Goal: Task Accomplishment & Management: Use online tool/utility

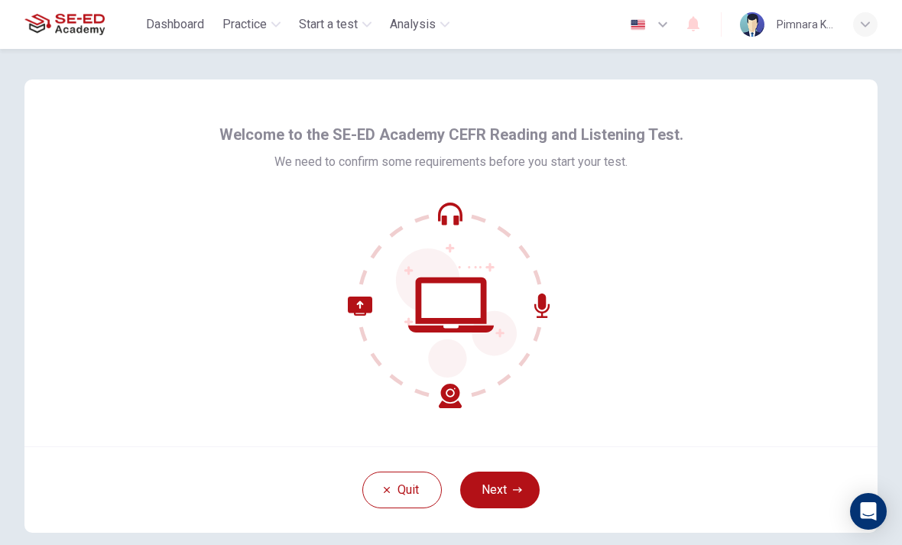
click at [505, 498] on button "Next" at bounding box center [500, 490] width 80 height 37
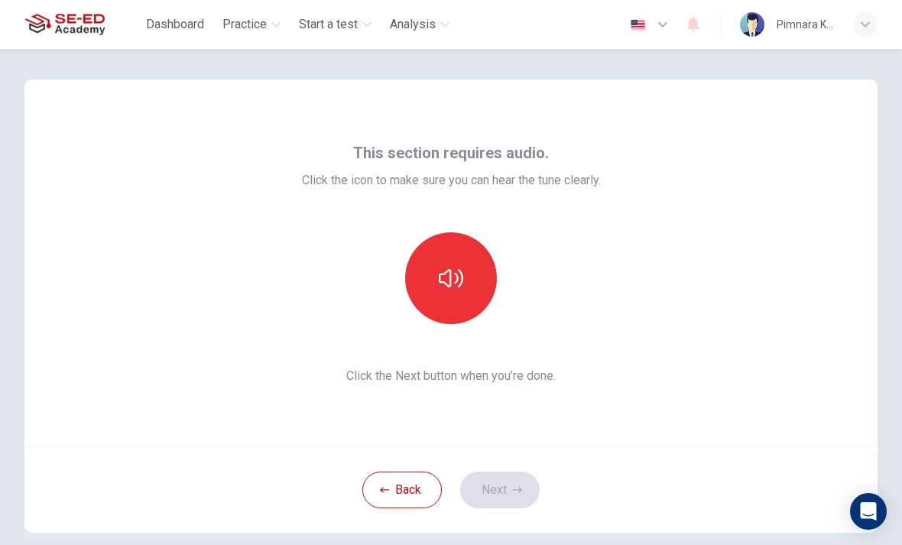
click at [449, 271] on icon "button" at bounding box center [451, 278] width 24 height 18
click at [504, 483] on button "Next" at bounding box center [500, 490] width 80 height 37
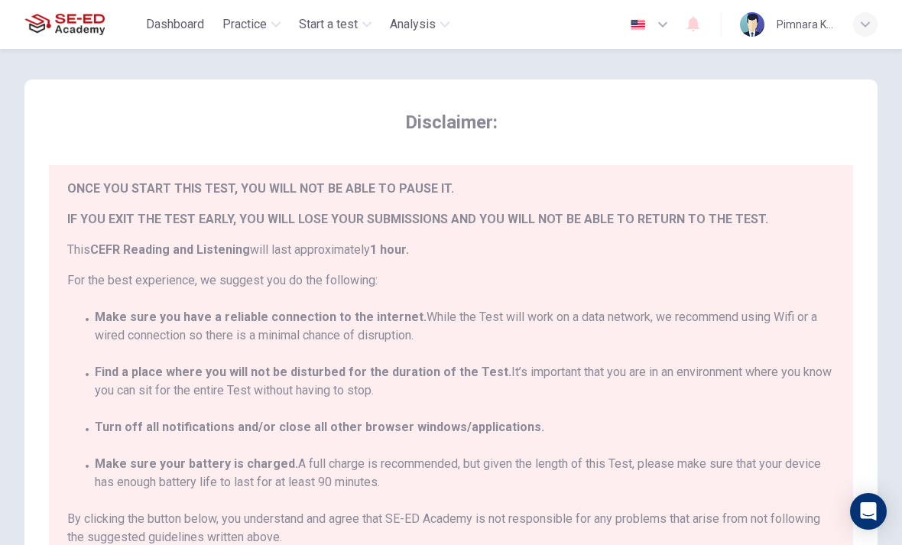
scroll to position [34, 0]
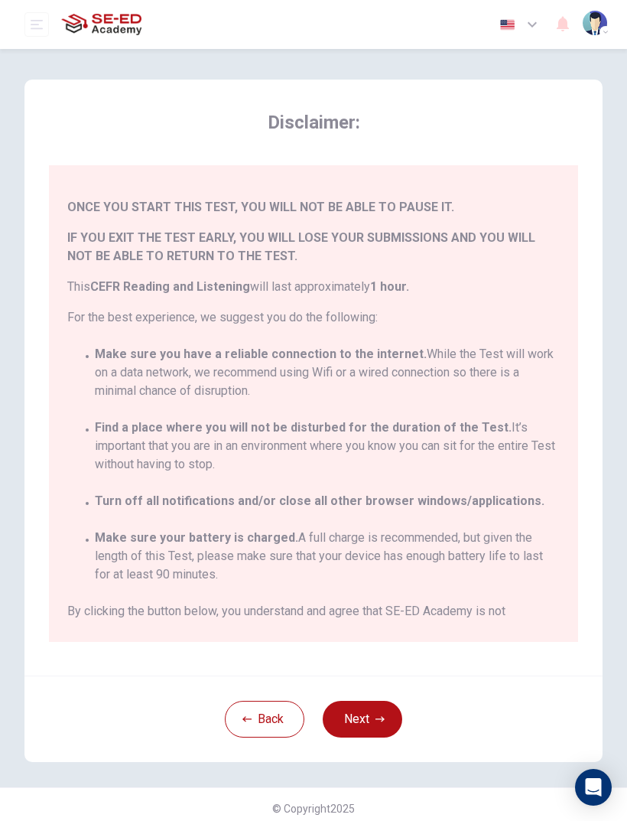
click at [369, 544] on button "Next" at bounding box center [363, 718] width 80 height 37
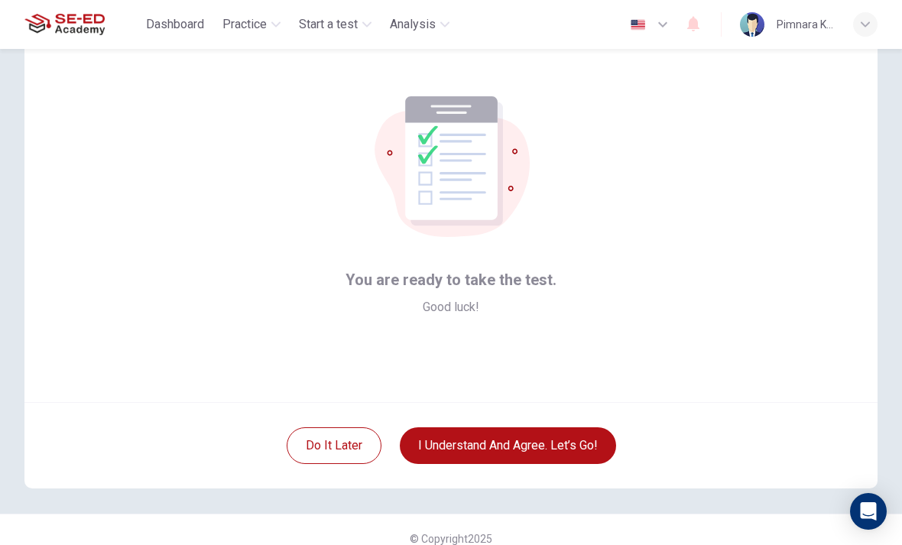
scroll to position [44, 0]
click at [588, 444] on button "I understand and agree. Let’s go!" at bounding box center [508, 445] width 216 height 37
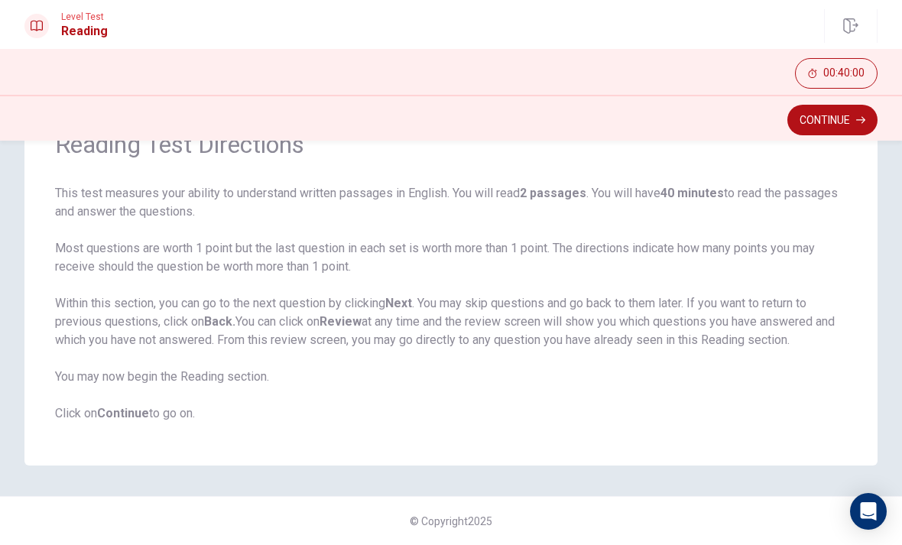
click at [849, 121] on button "Continue" at bounding box center [833, 120] width 90 height 31
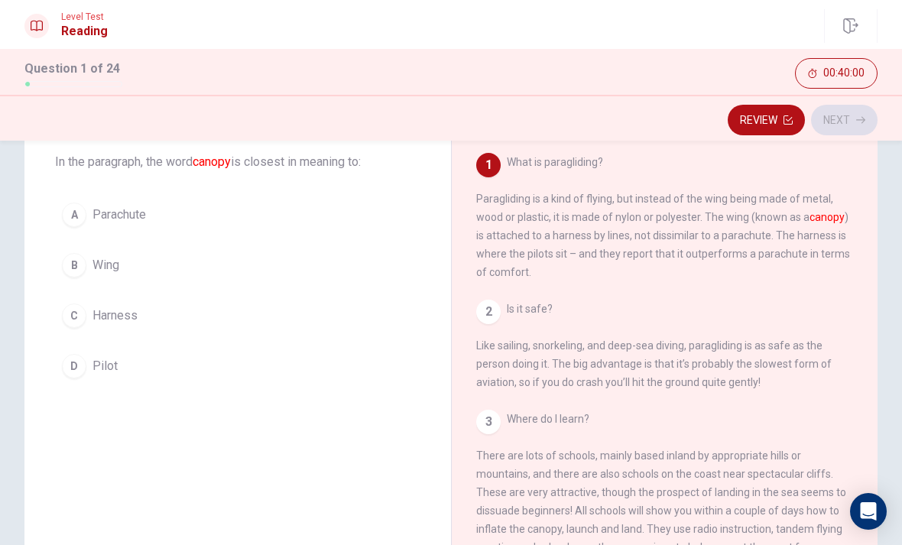
scroll to position [85, 0]
click at [76, 262] on div "B" at bounding box center [74, 266] width 24 height 24
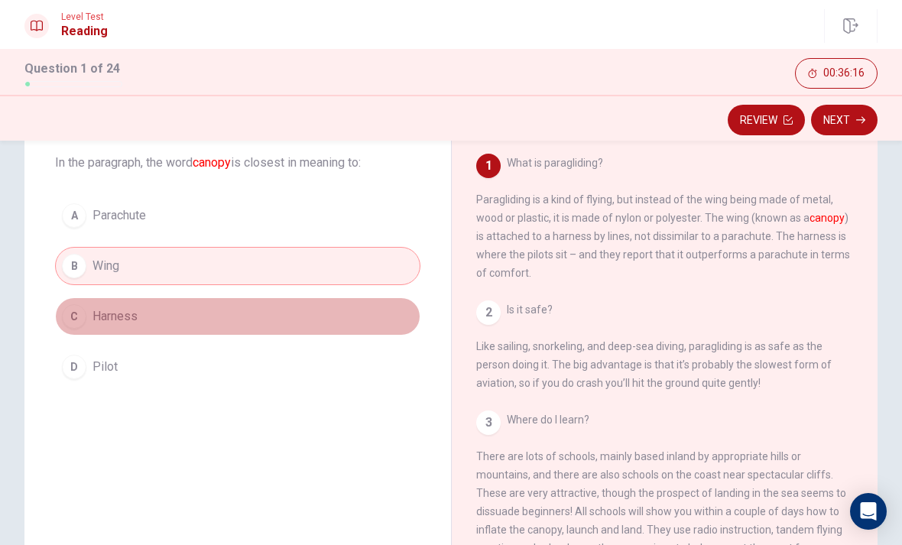
click at [73, 317] on div "C" at bounding box center [74, 316] width 24 height 24
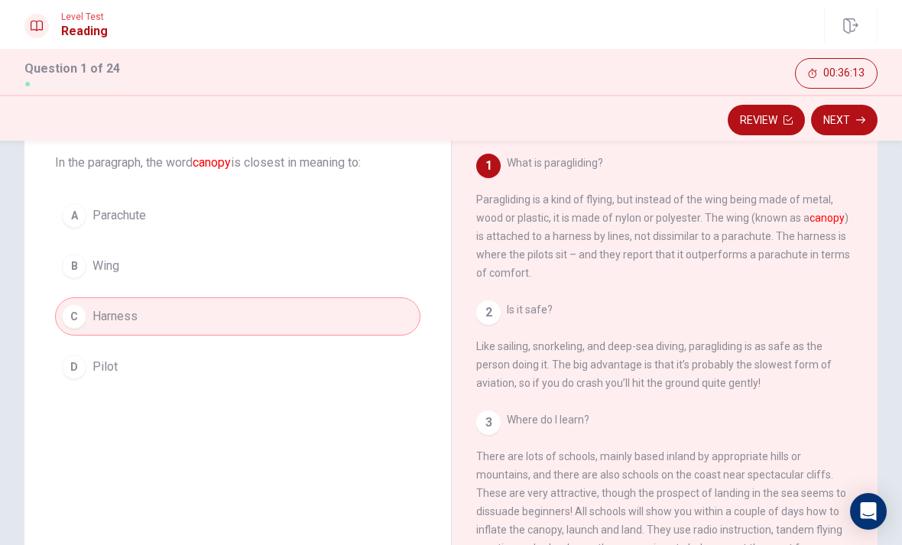
click at [76, 280] on button "B Wing" at bounding box center [238, 266] width 366 height 38
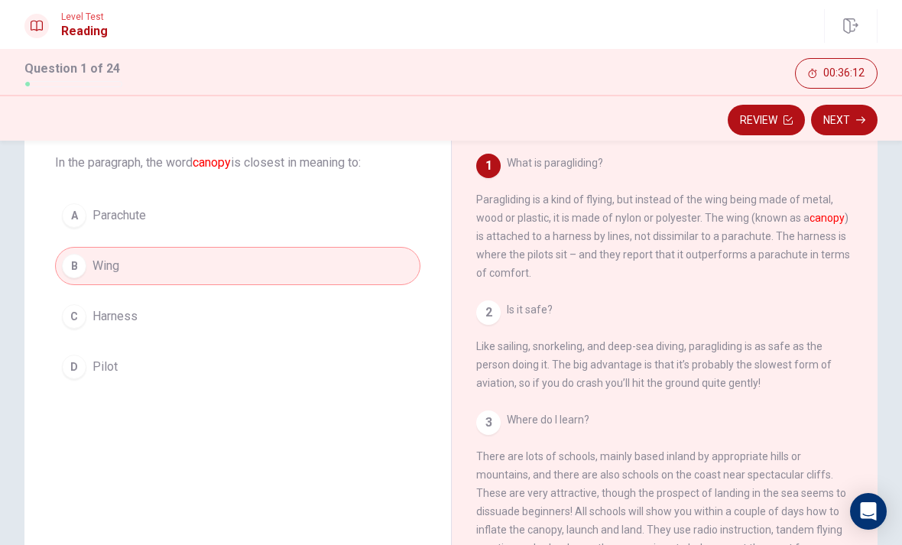
click at [862, 128] on button "Next" at bounding box center [844, 120] width 67 height 31
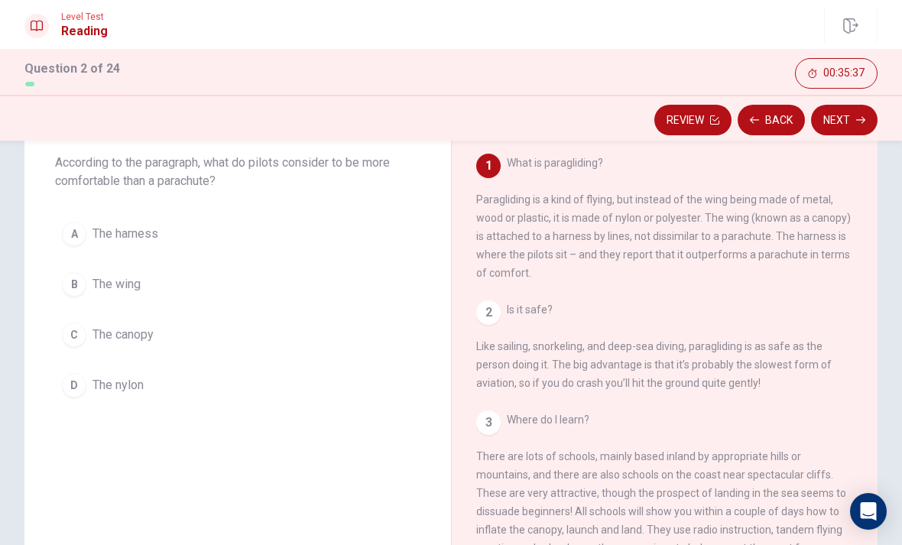
click at [91, 232] on button "A The harness" at bounding box center [238, 234] width 366 height 38
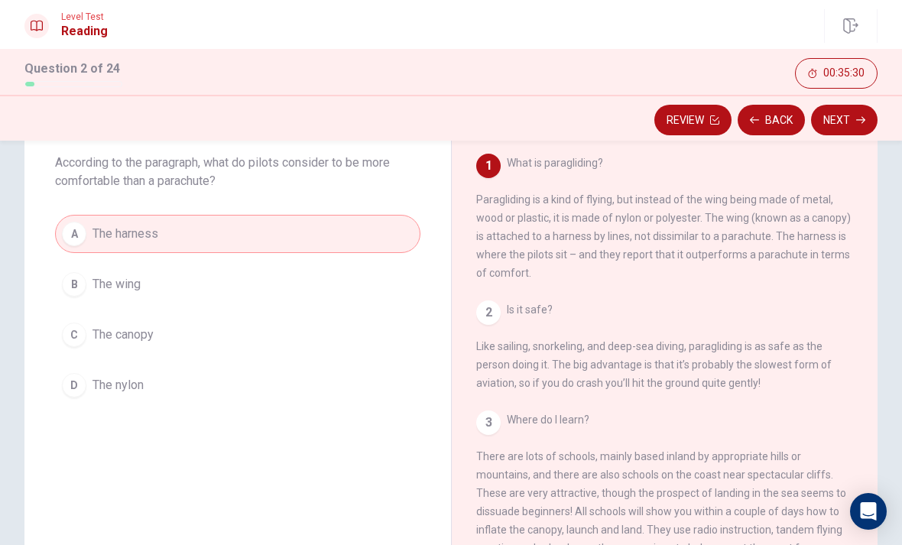
click at [851, 119] on button "Next" at bounding box center [844, 120] width 67 height 31
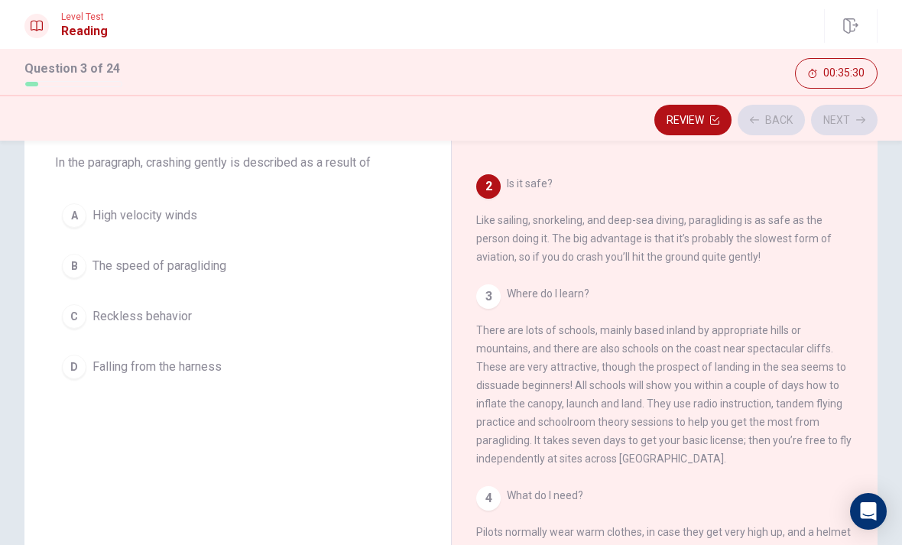
scroll to position [152, 0]
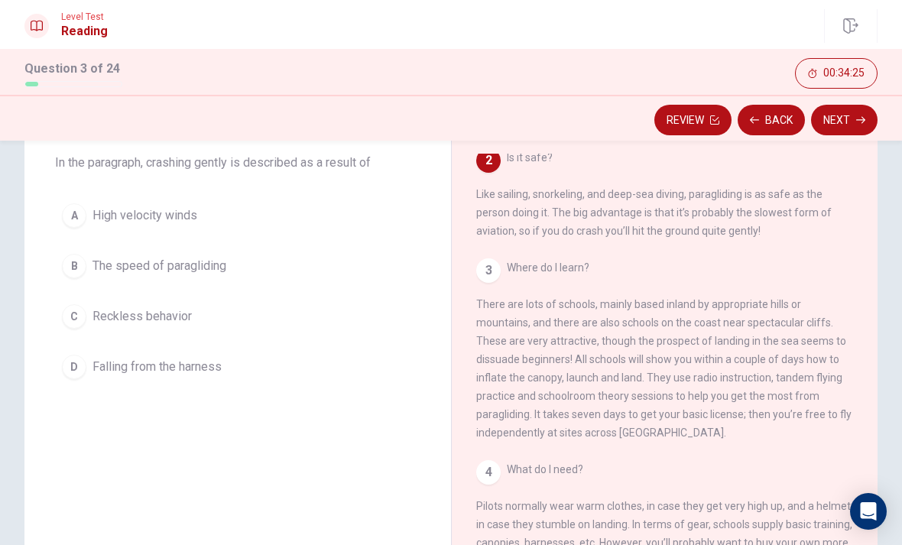
click at [84, 221] on div "A" at bounding box center [74, 215] width 24 height 24
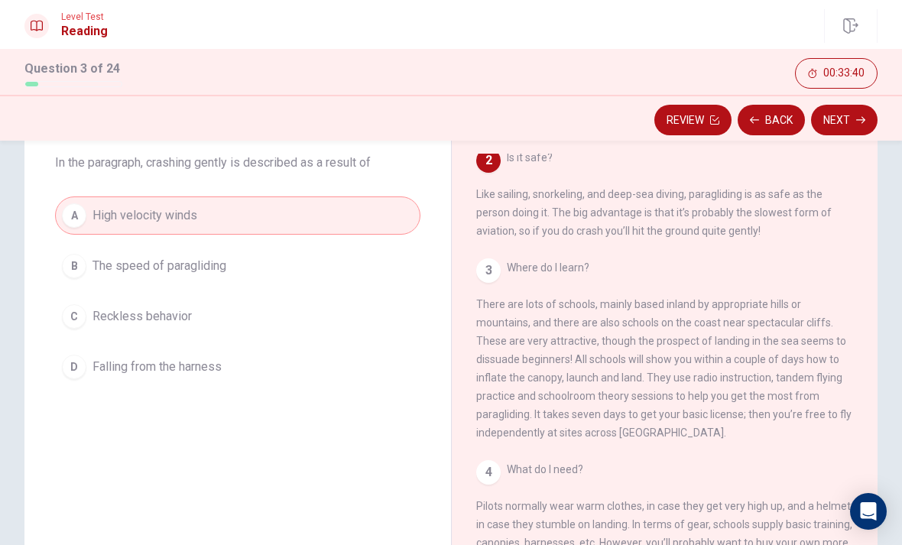
click at [846, 125] on button "Next" at bounding box center [844, 120] width 67 height 31
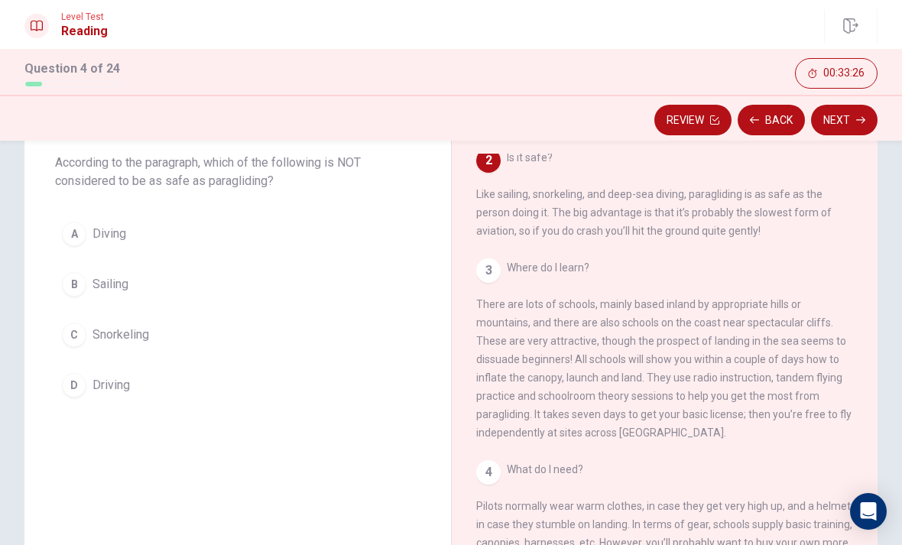
click at [47, 406] on div "Question 4 According to the paragraph, which of the following is NOT considered…" at bounding box center [237, 257] width 427 height 343
click at [80, 383] on div "D" at bounding box center [74, 385] width 24 height 24
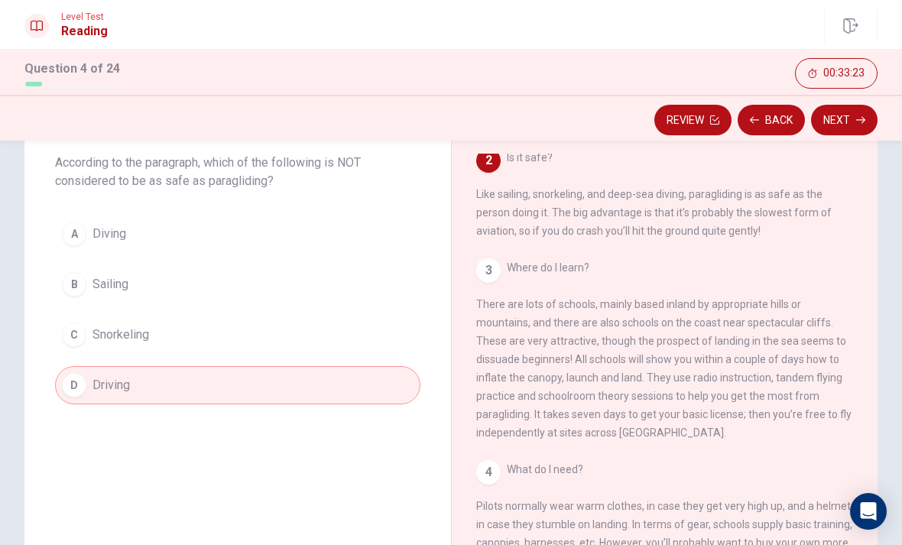
click at [857, 127] on button "Next" at bounding box center [844, 120] width 67 height 31
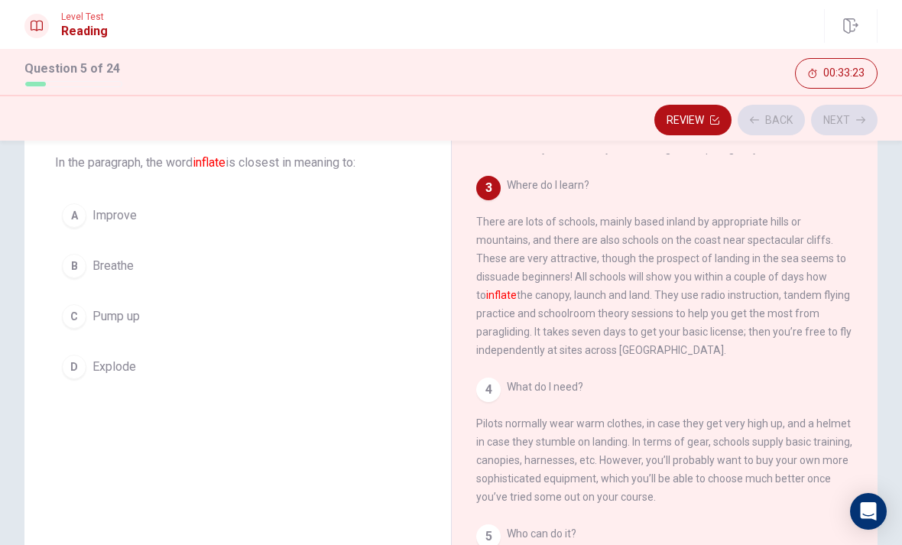
scroll to position [266, 0]
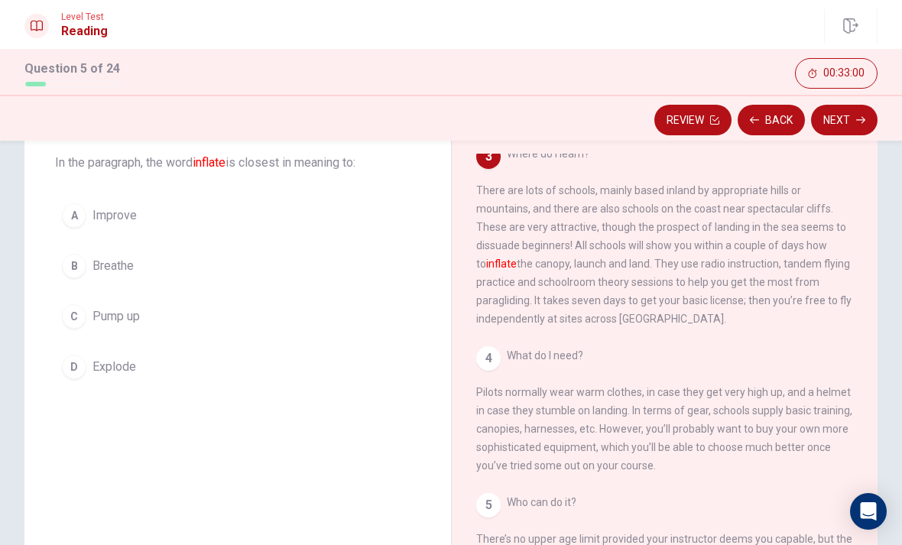
click at [89, 284] on button "B Breathe" at bounding box center [238, 266] width 366 height 38
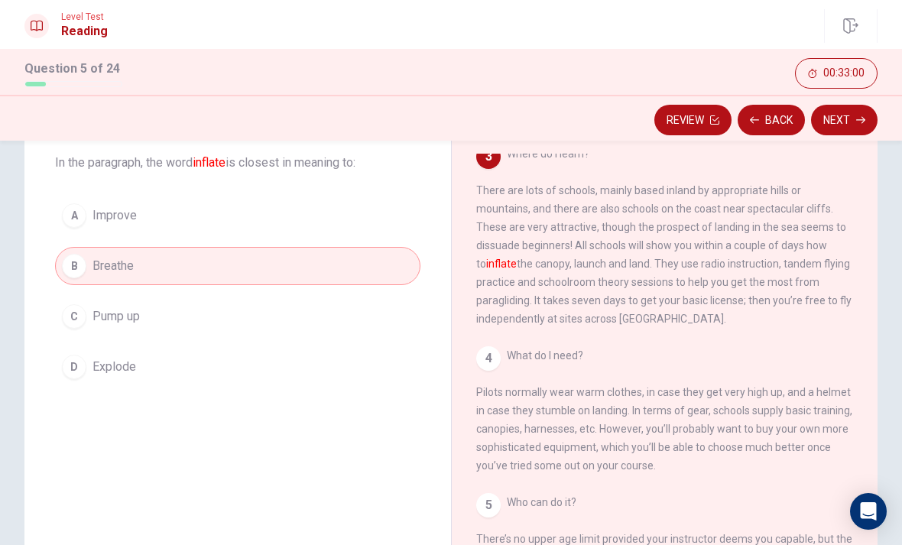
click at [119, 305] on button "C Pump up" at bounding box center [238, 316] width 366 height 38
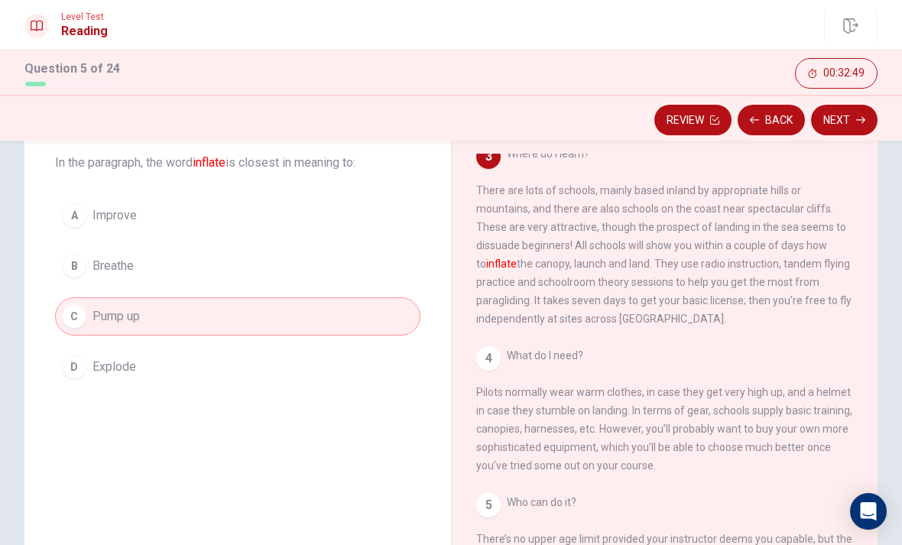
click at [850, 132] on button "Next" at bounding box center [844, 120] width 67 height 31
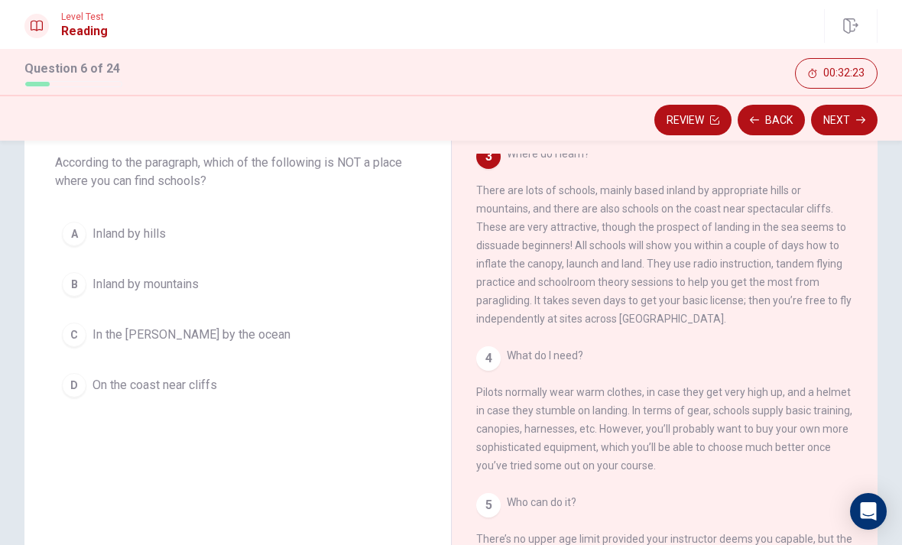
click at [69, 334] on div "C" at bounding box center [74, 335] width 24 height 24
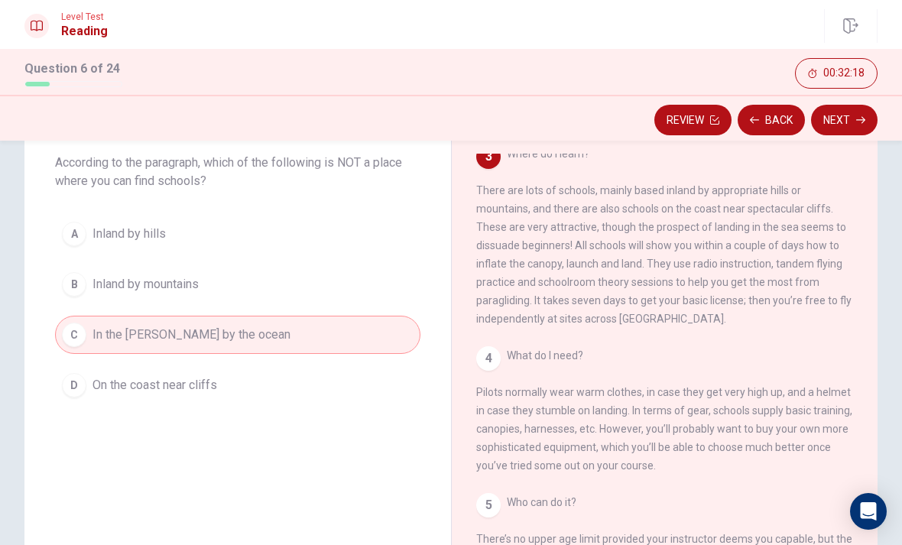
click at [850, 127] on button "Next" at bounding box center [844, 120] width 67 height 31
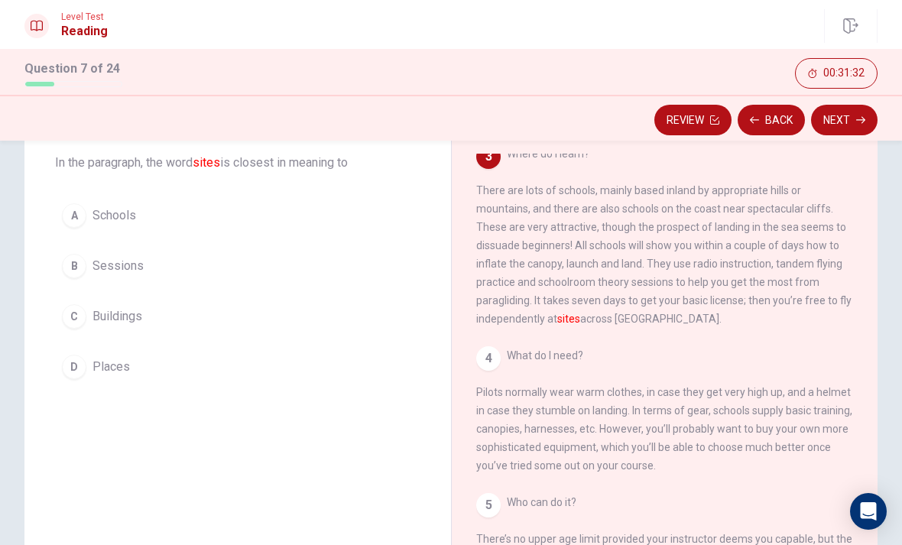
click at [79, 404] on div "Question 7 In the paragraph, the word sites is closest in meaning to A Schools …" at bounding box center [237, 248] width 427 height 324
click at [69, 363] on div "D" at bounding box center [74, 367] width 24 height 24
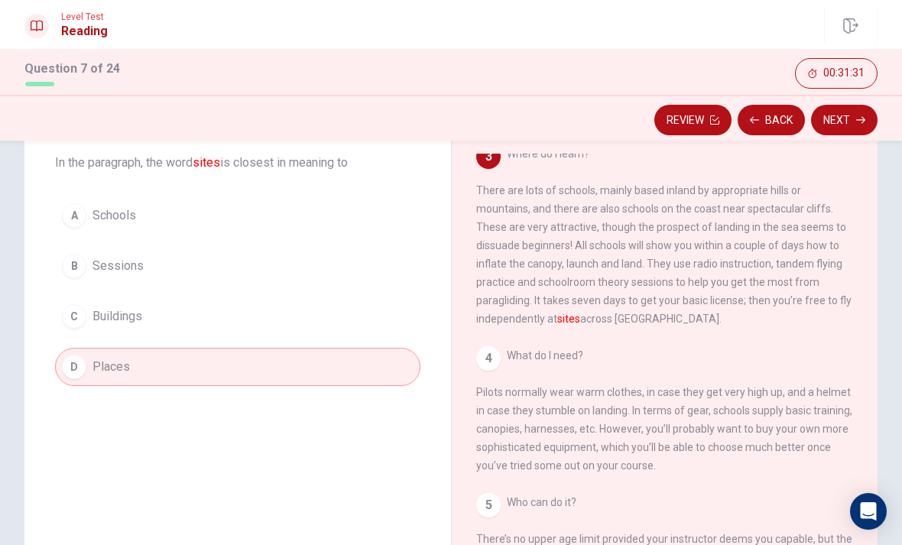
click at [850, 128] on button "Next" at bounding box center [844, 120] width 67 height 31
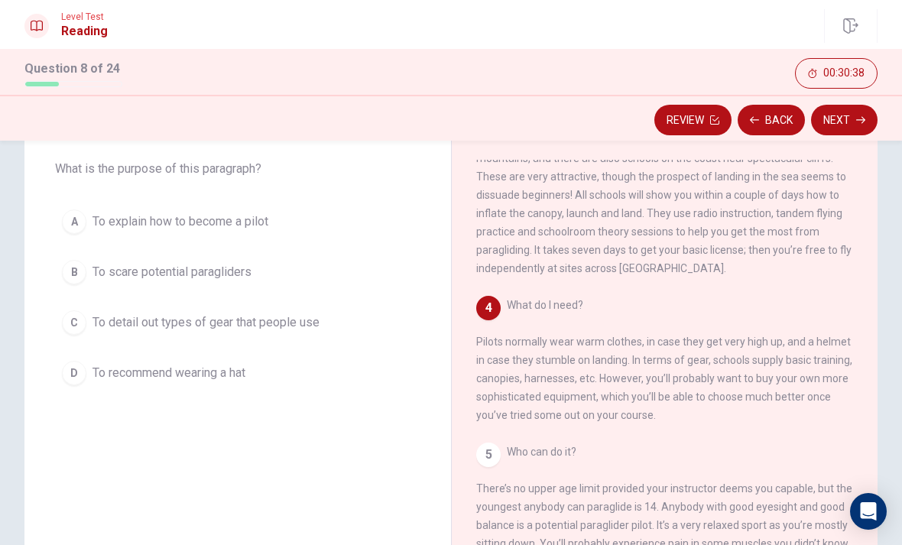
scroll to position [32, 0]
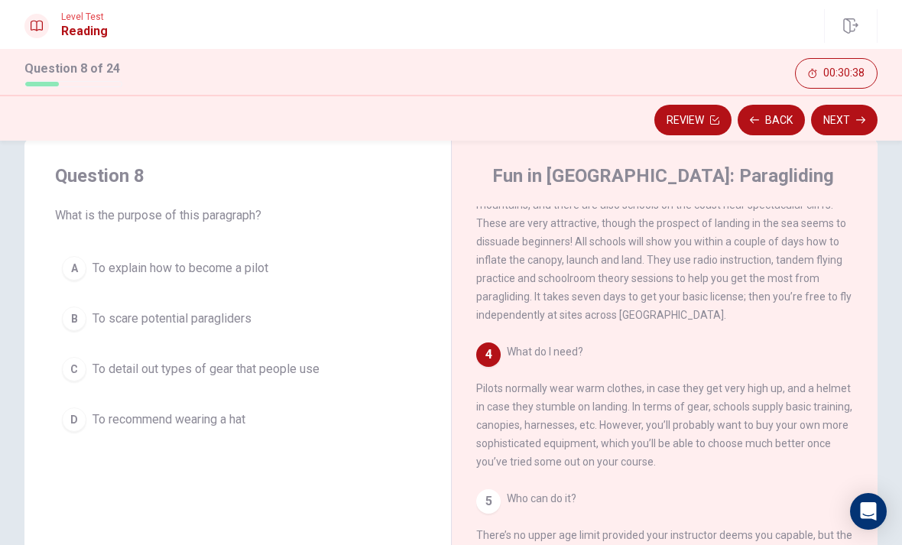
click at [80, 364] on div "C" at bounding box center [74, 369] width 24 height 24
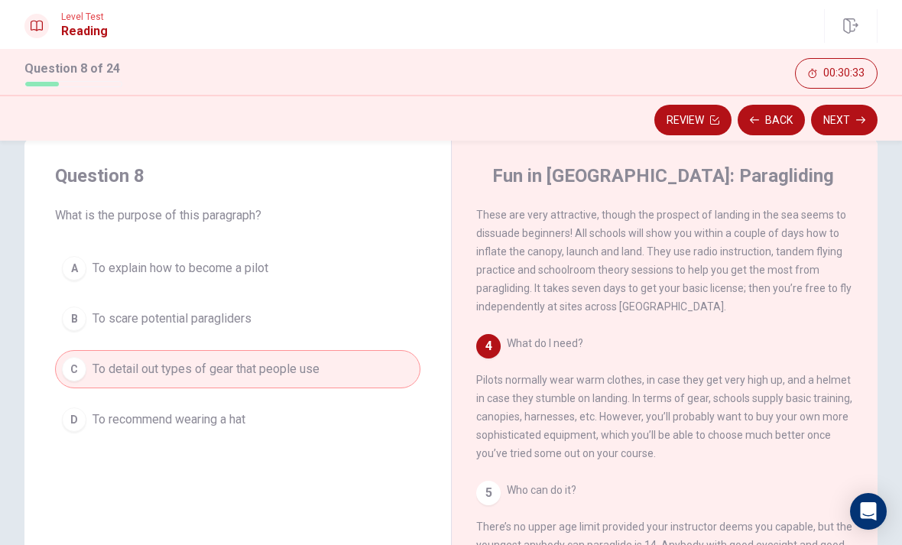
scroll to position [359, 0]
click at [859, 122] on icon "button" at bounding box center [860, 119] width 9 height 9
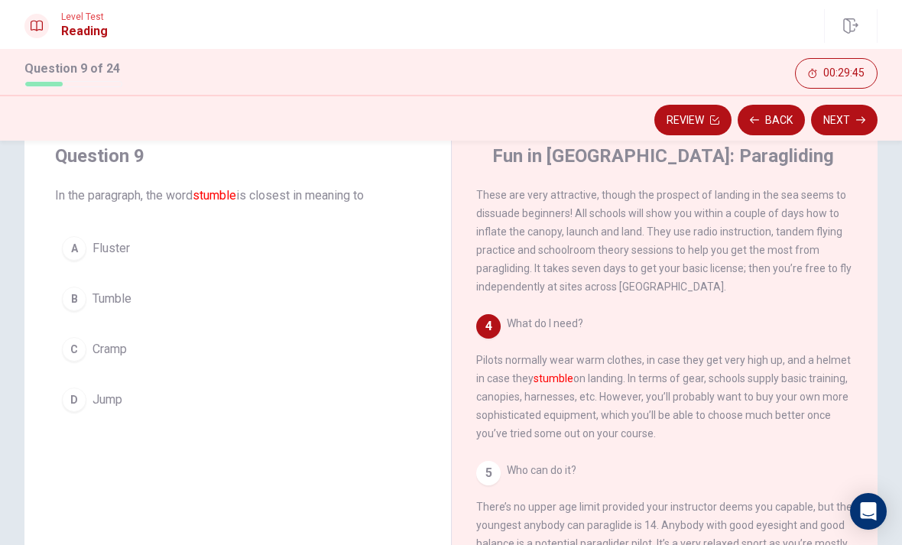
scroll to position [53, 0]
click at [64, 322] on div "A Fluster B Tumble C Cramp D Jump" at bounding box center [238, 324] width 366 height 190
click at [68, 336] on button "C Cramp" at bounding box center [238, 349] width 366 height 38
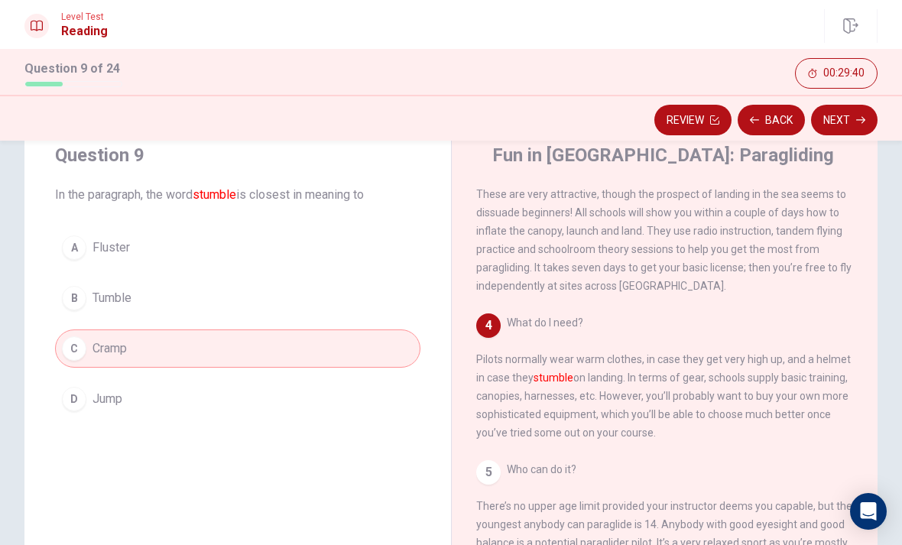
click at [859, 112] on button "Next" at bounding box center [844, 120] width 67 height 31
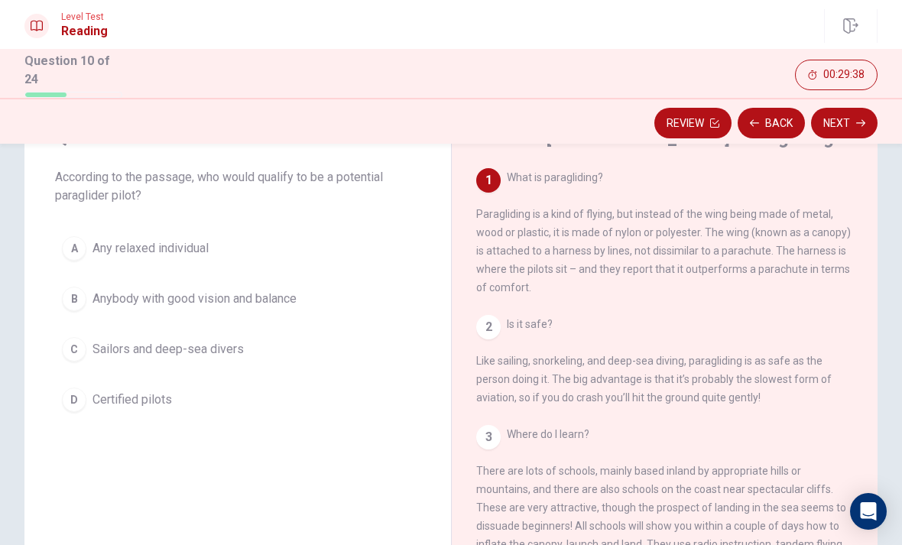
scroll to position [74, 0]
click at [333, 285] on button "B Anybody with good vision and balance" at bounding box center [238, 298] width 366 height 38
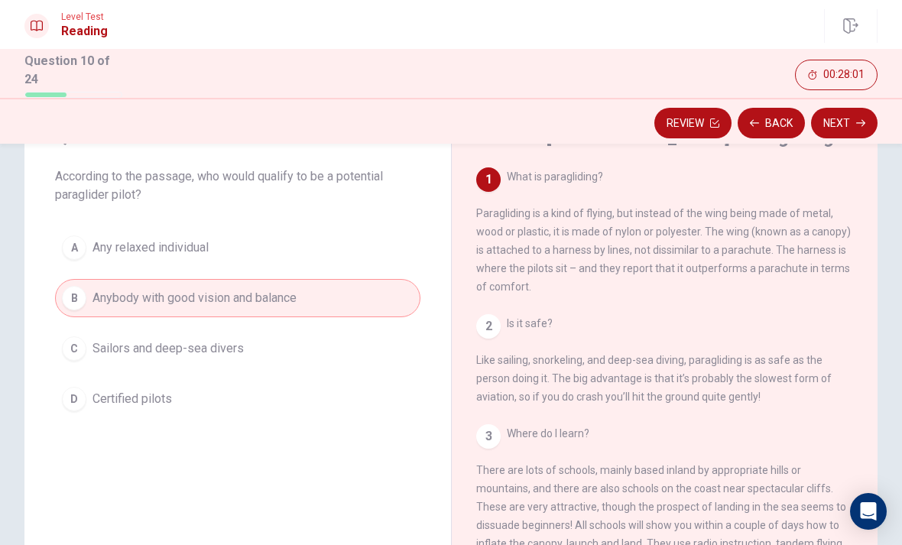
click at [842, 111] on button "Next" at bounding box center [844, 123] width 67 height 31
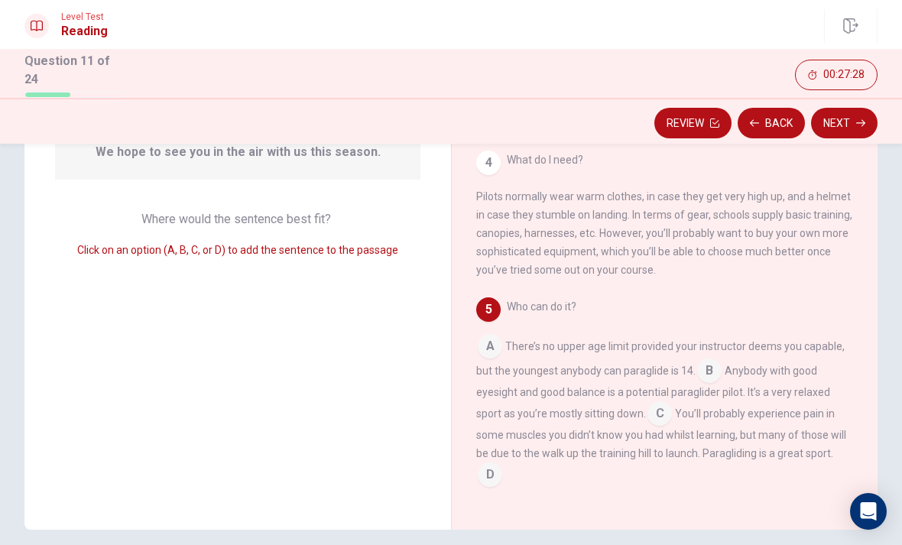
scroll to position [396, 0]
click at [483, 477] on input at bounding box center [490, 476] width 24 height 24
click at [856, 126] on button "Next" at bounding box center [844, 123] width 67 height 31
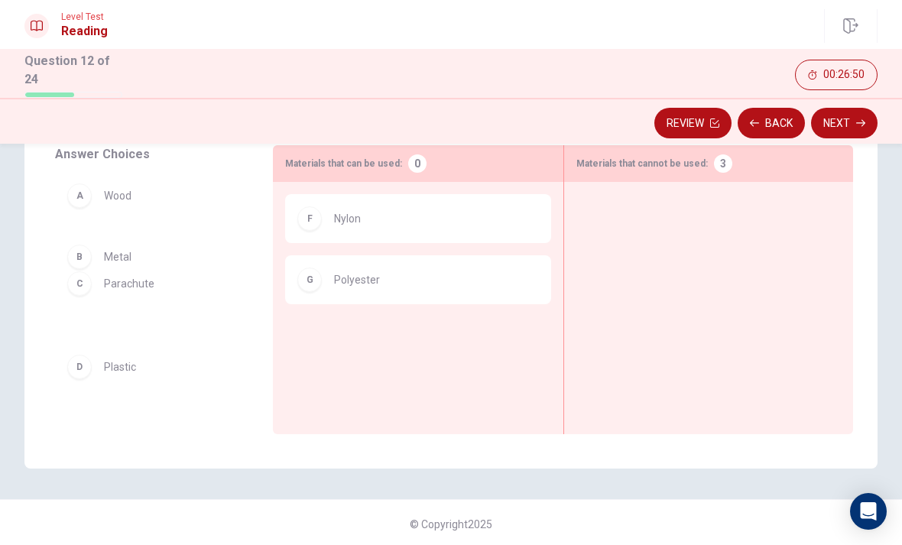
scroll to position [6, 0]
click at [775, 122] on button "Back" at bounding box center [771, 123] width 67 height 31
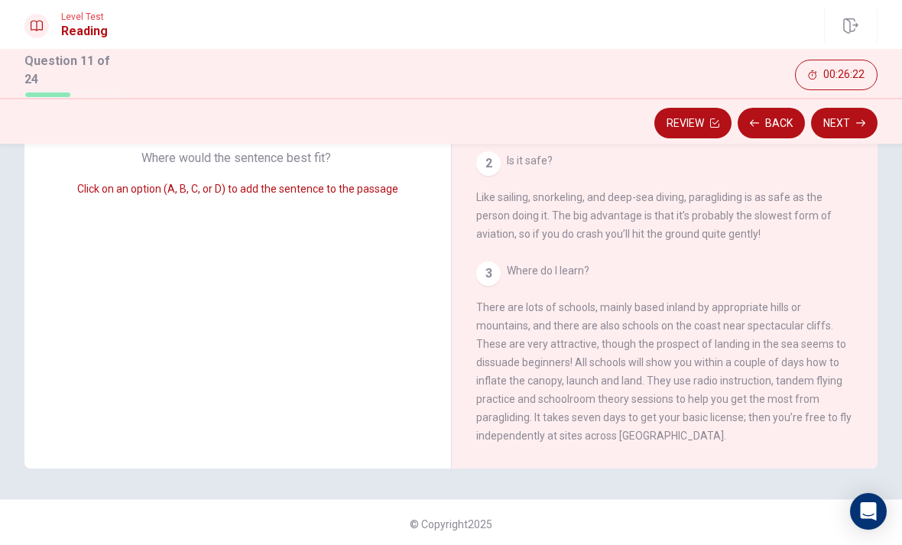
scroll to position [0, 0]
click at [857, 119] on icon "button" at bounding box center [860, 123] width 9 height 9
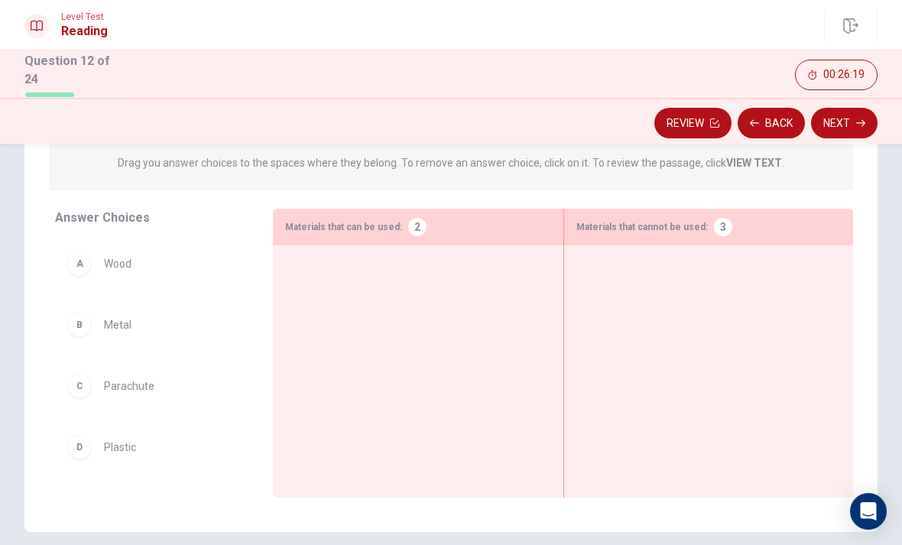
scroll to position [165, 0]
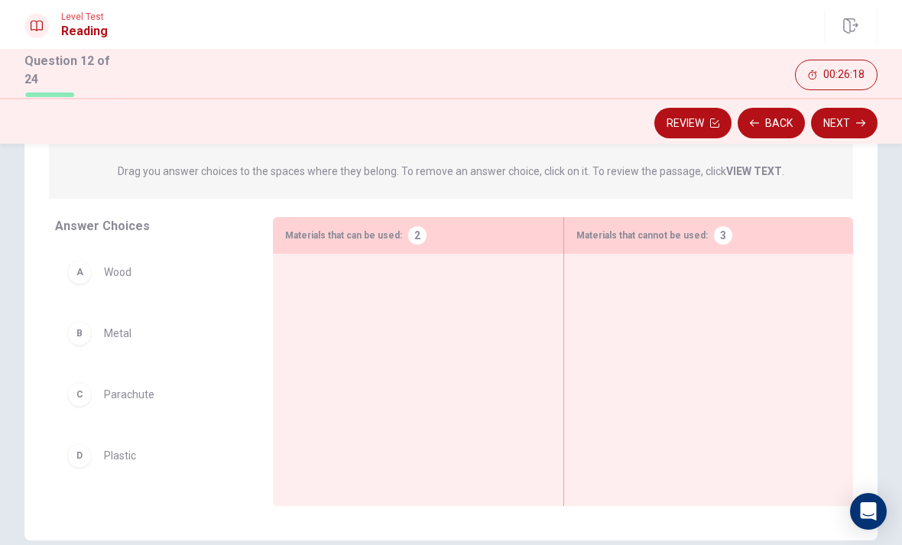
click at [83, 271] on div "A" at bounding box center [79, 272] width 24 height 24
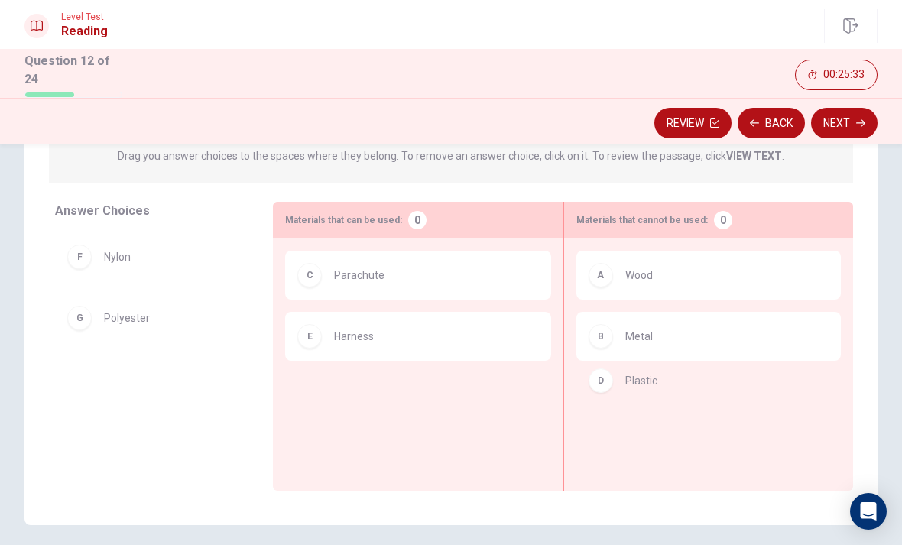
scroll to position [175, 0]
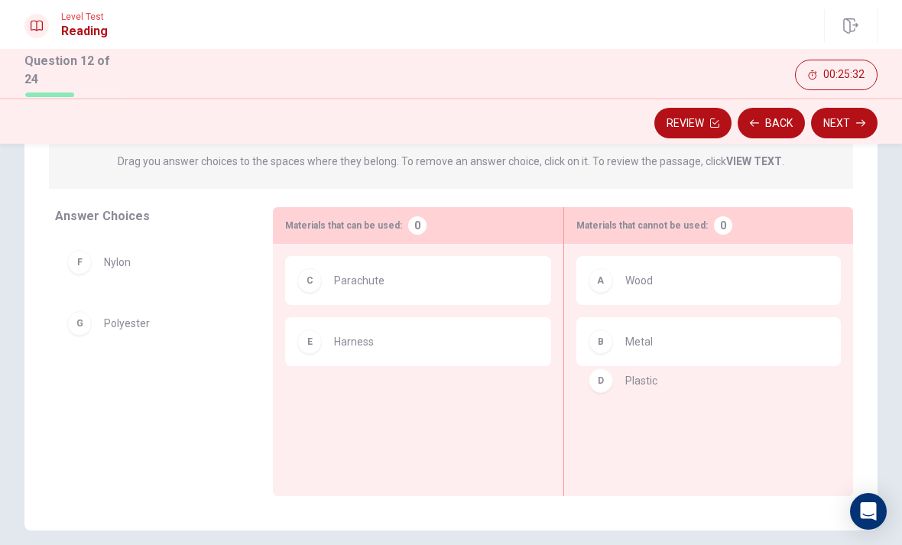
click at [743, 301] on div "A Wood" at bounding box center [709, 280] width 265 height 49
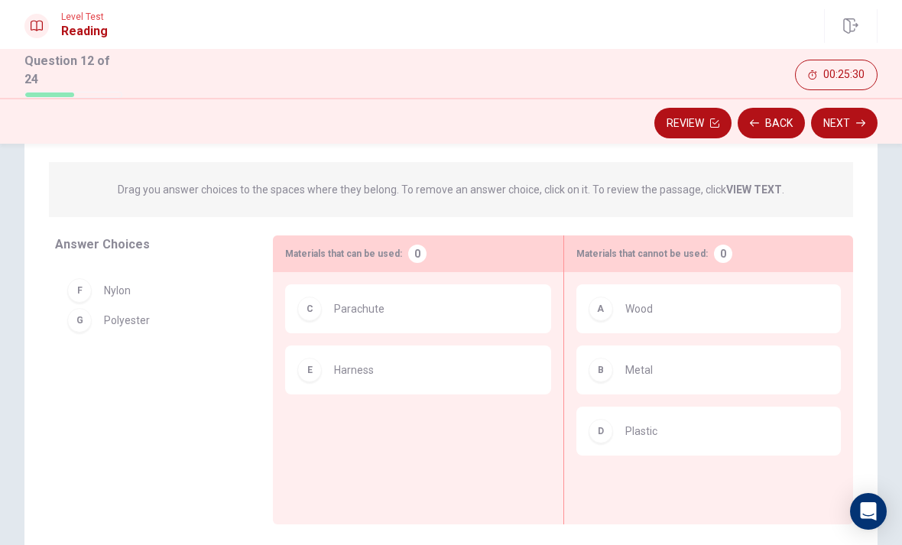
scroll to position [148, 0]
click at [492, 317] on div "C Parachute" at bounding box center [417, 307] width 265 height 49
click at [530, 297] on div "C Parachute" at bounding box center [417, 307] width 241 height 24
click at [696, 361] on div "B Metal" at bounding box center [709, 368] width 240 height 24
click at [784, 372] on div "B Metal" at bounding box center [709, 368] width 240 height 24
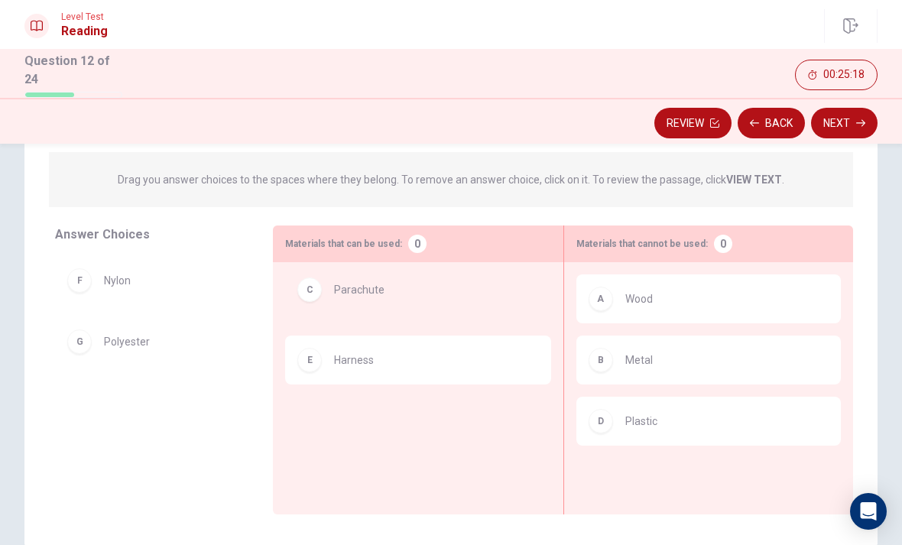
scroll to position [154, 0]
click at [355, 372] on div "E Harness" at bounding box center [417, 362] width 265 height 49
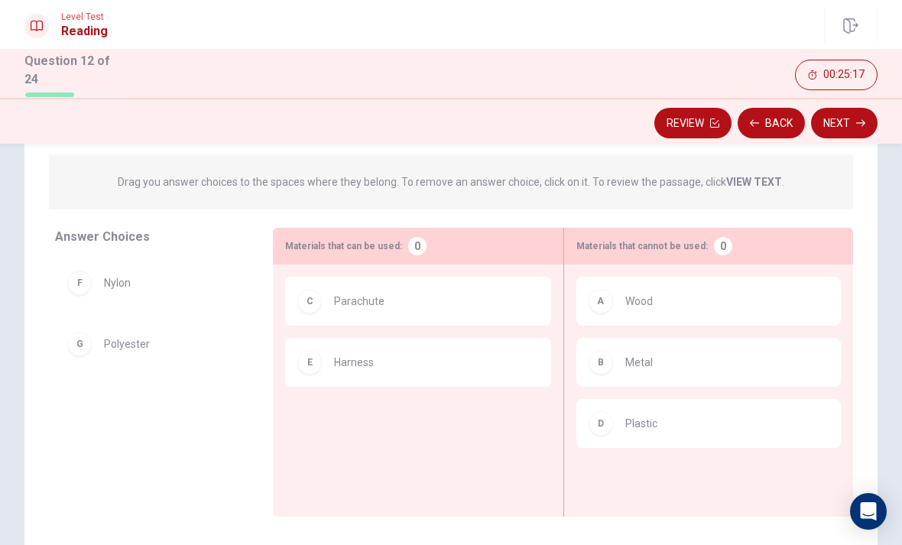
click at [329, 367] on div "E Harness" at bounding box center [417, 362] width 241 height 24
click at [287, 398] on div "C Parachute E Harness" at bounding box center [417, 367] width 265 height 180
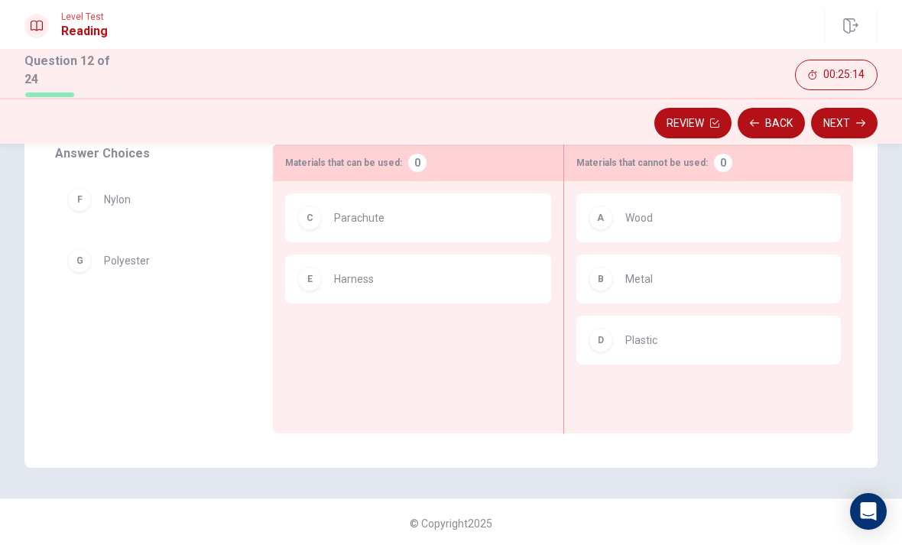
scroll to position [237, 0]
click at [773, 124] on button "Back" at bounding box center [771, 123] width 67 height 31
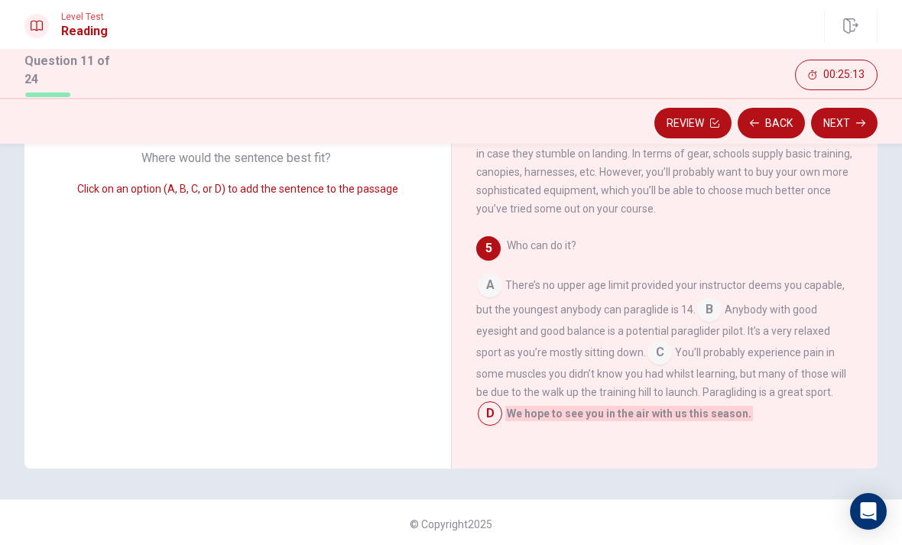
scroll to position [396, 0]
click at [847, 128] on button "Next" at bounding box center [844, 123] width 67 height 31
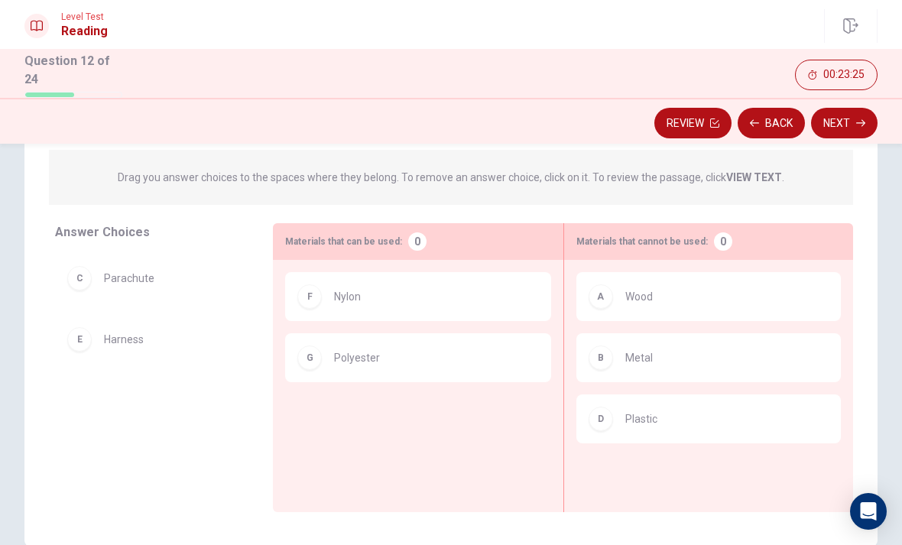
scroll to position [161, 0]
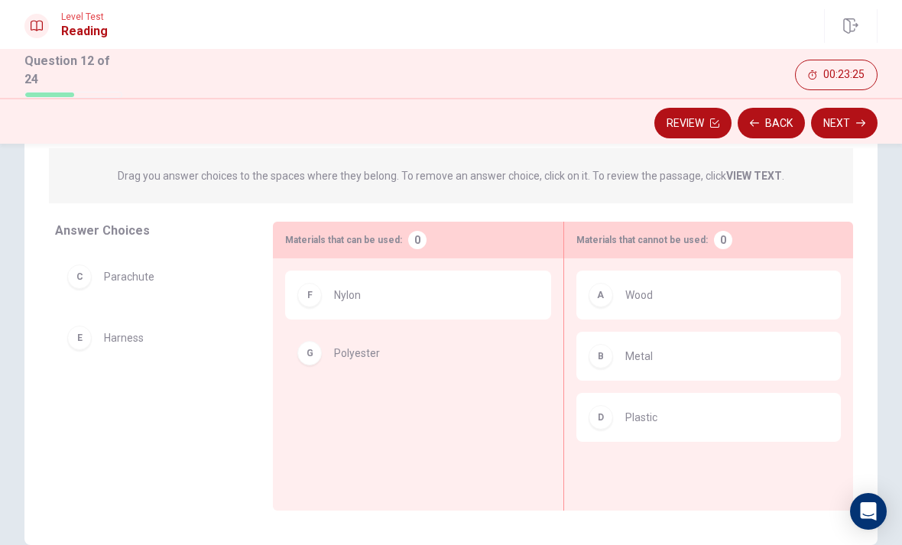
click at [311, 346] on div "F Nylon" at bounding box center [417, 361] width 265 height 180
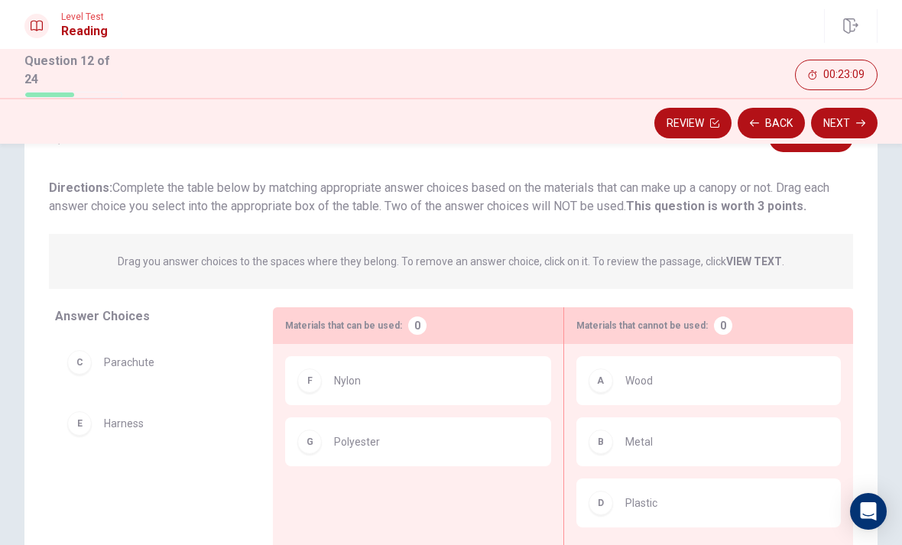
scroll to position [74, 0]
click at [849, 120] on button "Next" at bounding box center [844, 123] width 67 height 31
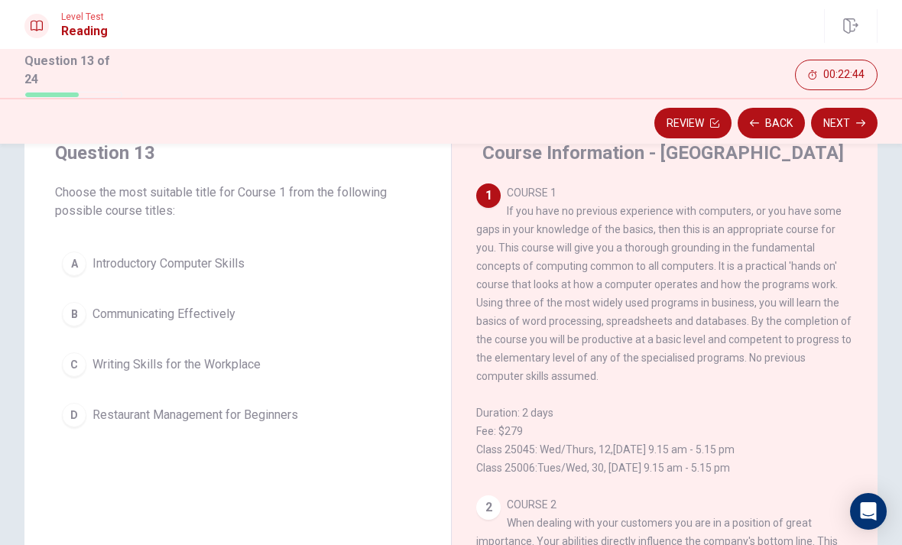
scroll to position [50, 0]
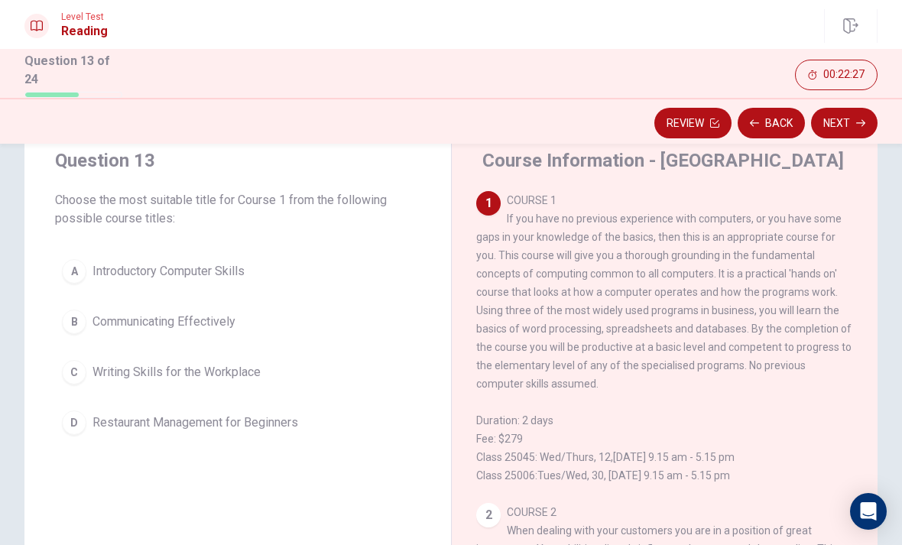
click at [53, 239] on div "Question 13 Choose the most suitable title for Course 1 from the following poss…" at bounding box center [237, 295] width 427 height 343
click at [130, 265] on span "Introductory Computer Skills" at bounding box center [169, 271] width 152 height 18
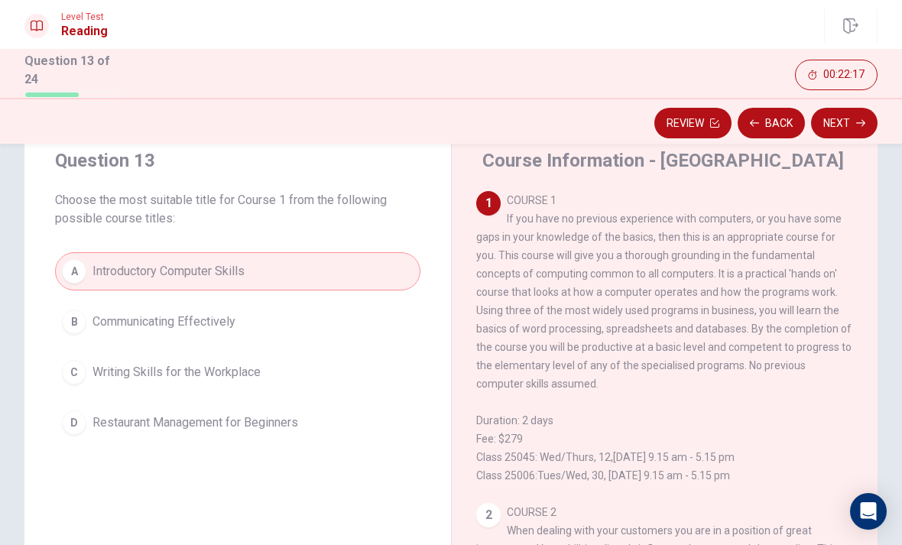
click at [845, 125] on button "Next" at bounding box center [844, 123] width 67 height 31
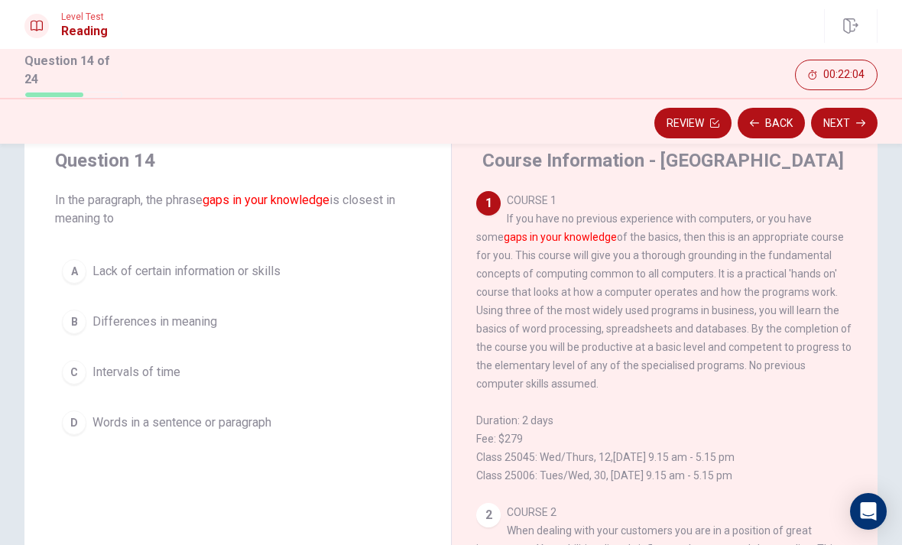
click at [112, 252] on button "A Lack of certain information or skills" at bounding box center [238, 271] width 366 height 38
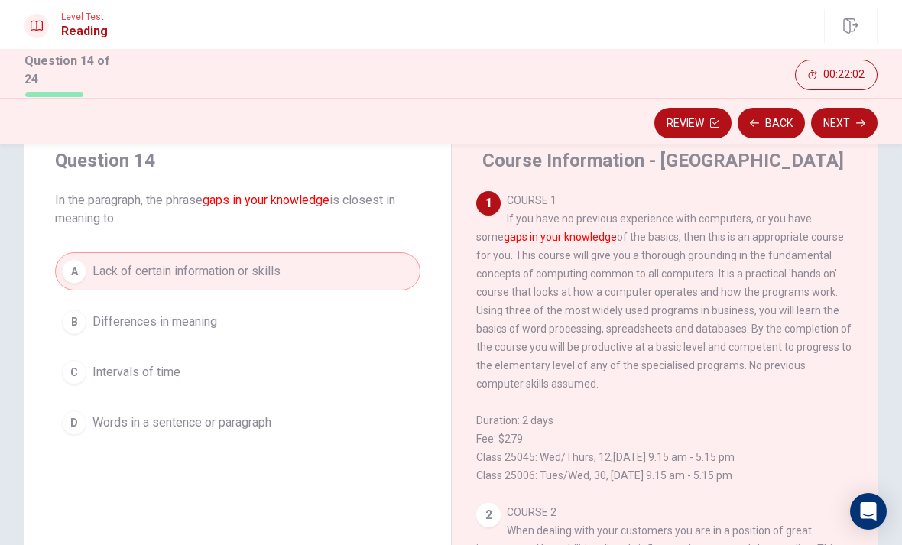
click at [844, 126] on button "Next" at bounding box center [844, 123] width 67 height 31
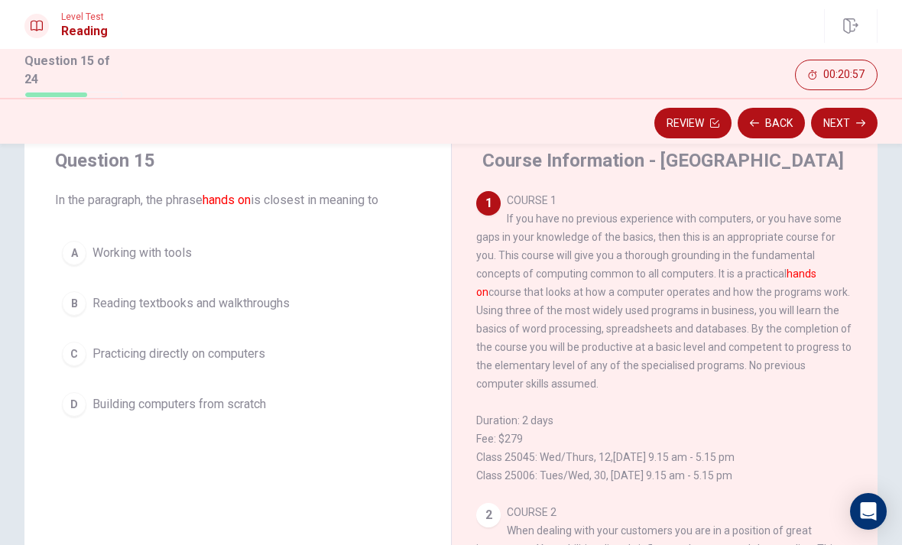
click at [81, 359] on div "C" at bounding box center [74, 354] width 24 height 24
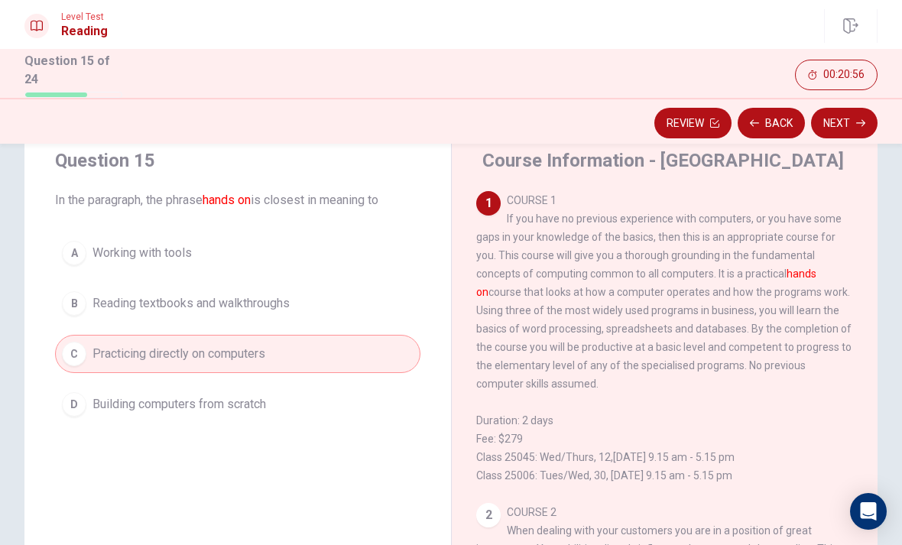
click at [850, 123] on button "Next" at bounding box center [844, 123] width 67 height 31
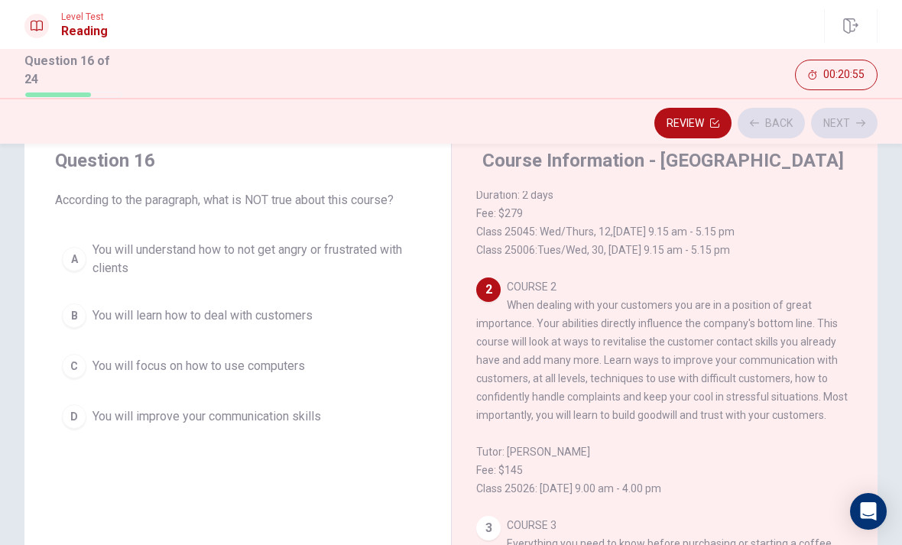
scroll to position [267, 0]
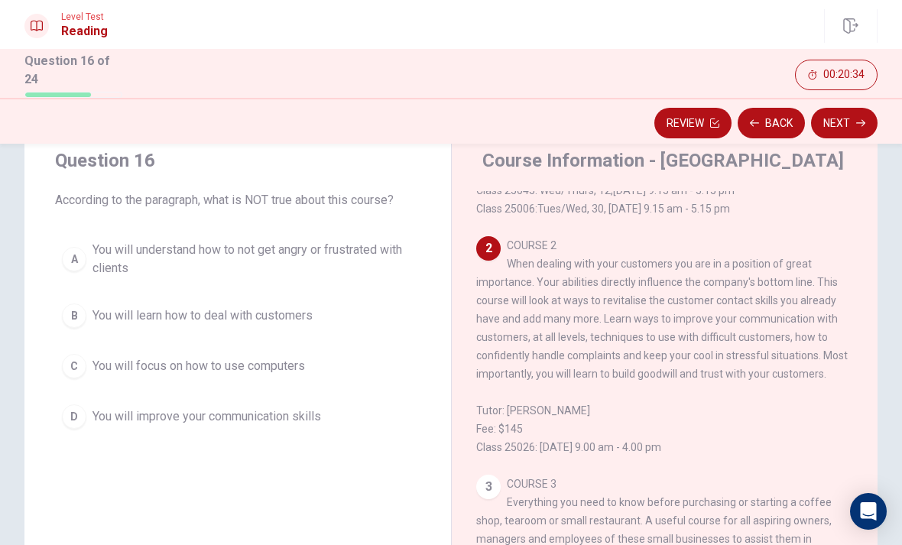
click at [203, 303] on button "B You will learn how to deal with customers" at bounding box center [238, 316] width 366 height 38
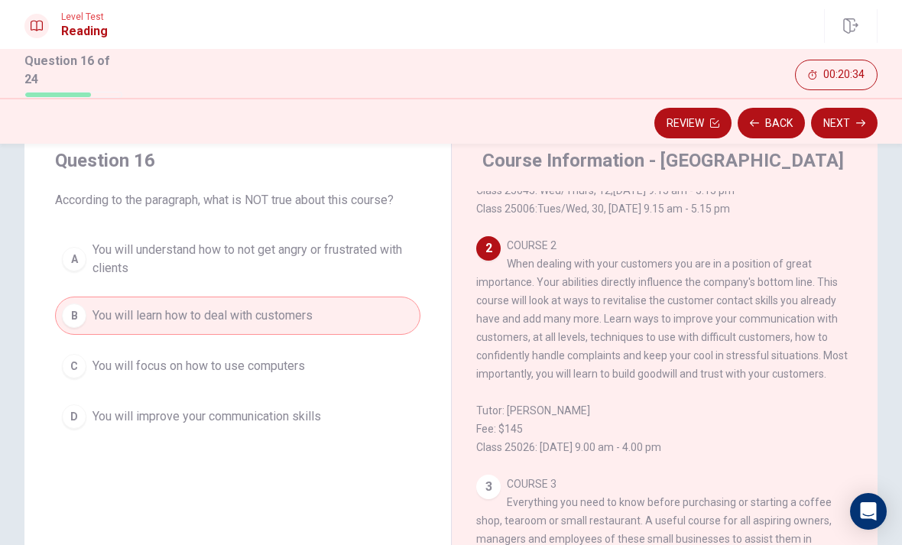
click at [187, 376] on button "C You will focus on how to use computers" at bounding box center [238, 366] width 366 height 38
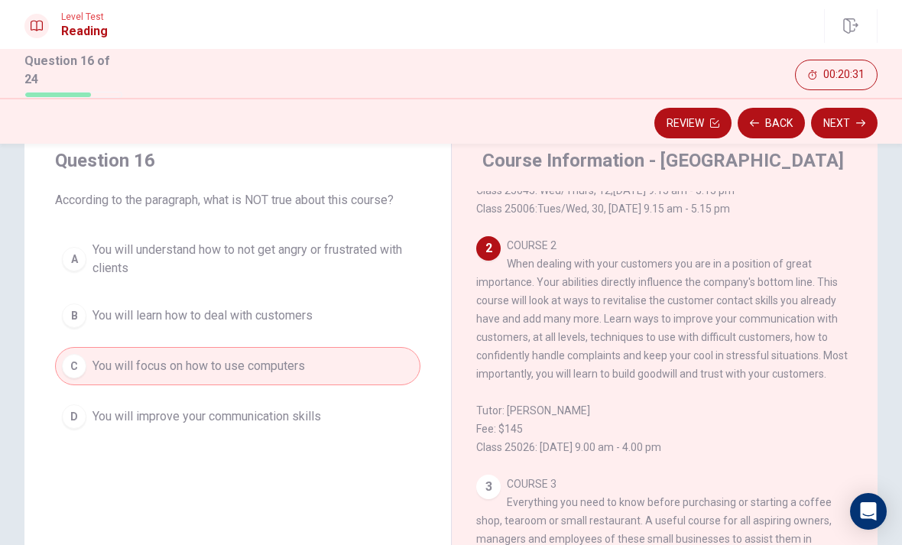
click at [854, 122] on button "Next" at bounding box center [844, 123] width 67 height 31
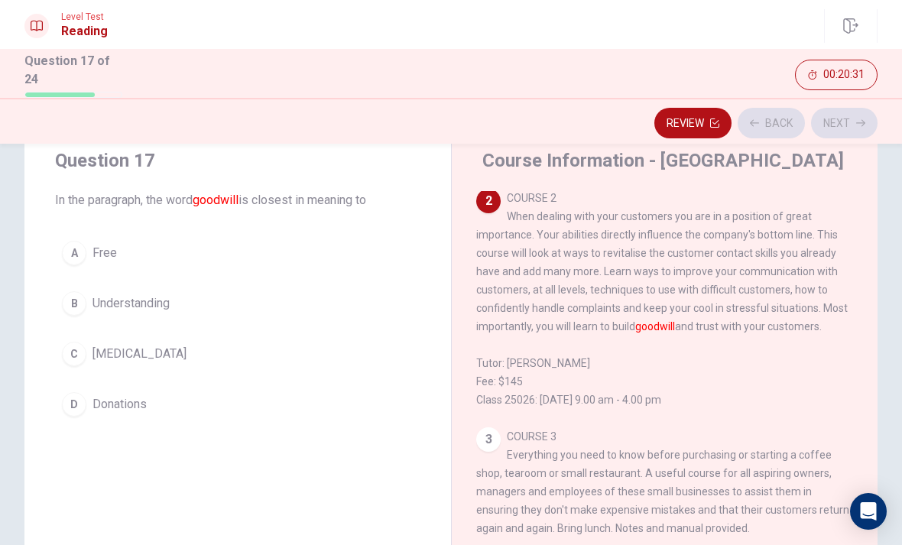
scroll to position [324, 0]
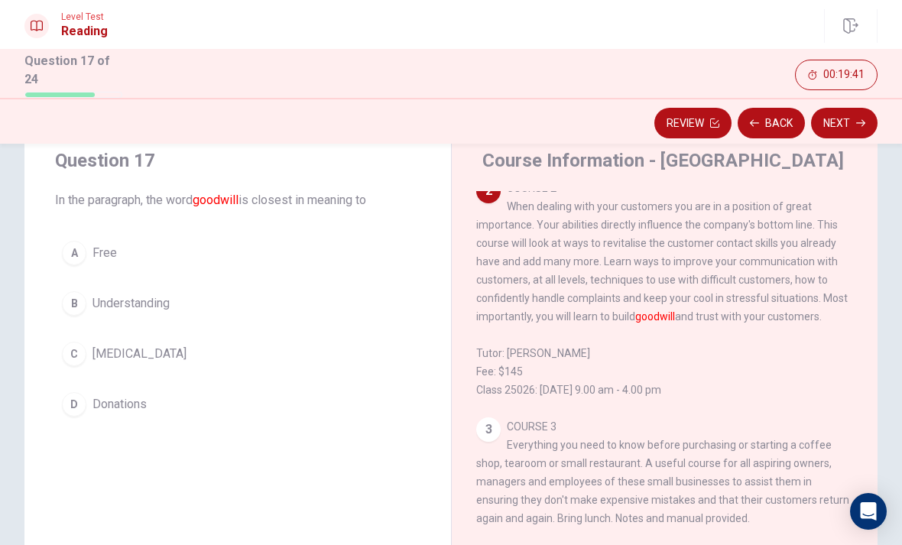
click at [70, 294] on div "B" at bounding box center [74, 303] width 24 height 24
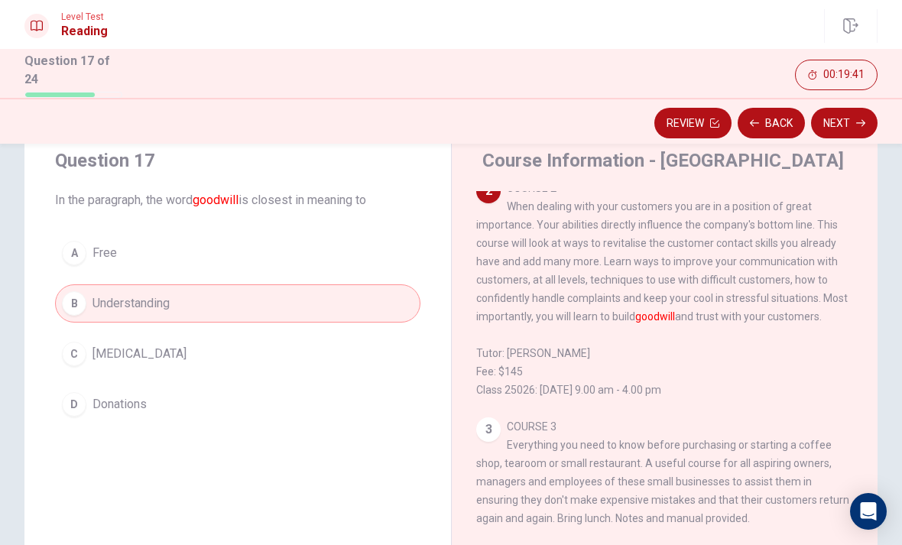
click at [844, 128] on button "Next" at bounding box center [844, 123] width 67 height 31
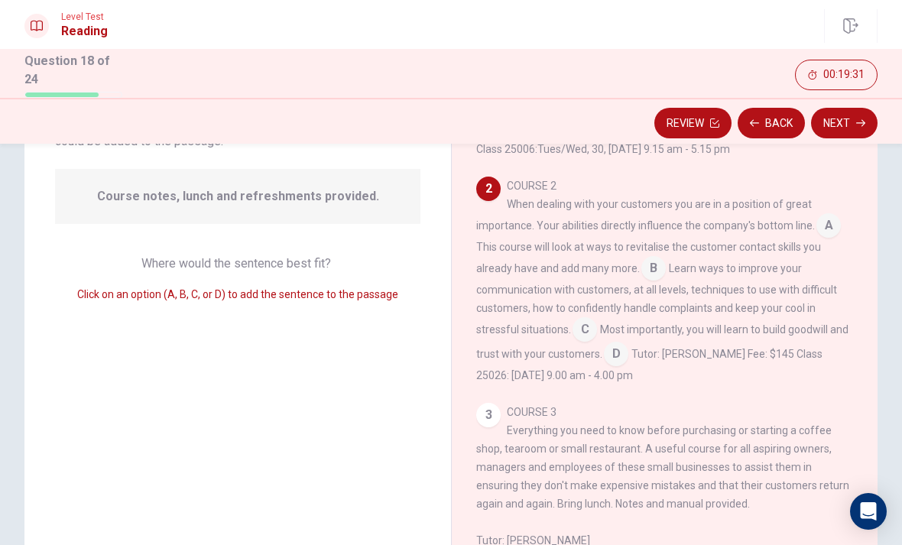
scroll to position [131, 0]
click at [827, 230] on input at bounding box center [829, 228] width 24 height 24
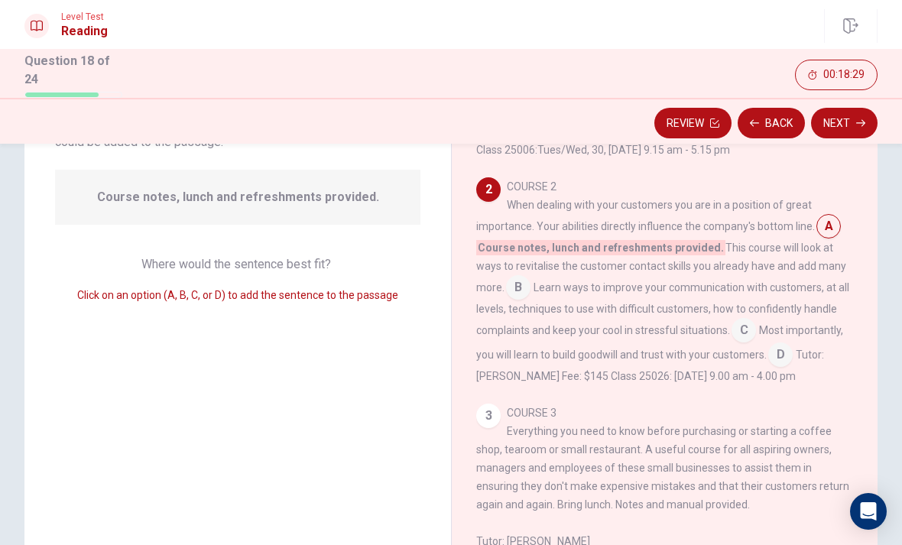
click at [857, 108] on button "Next" at bounding box center [844, 123] width 67 height 31
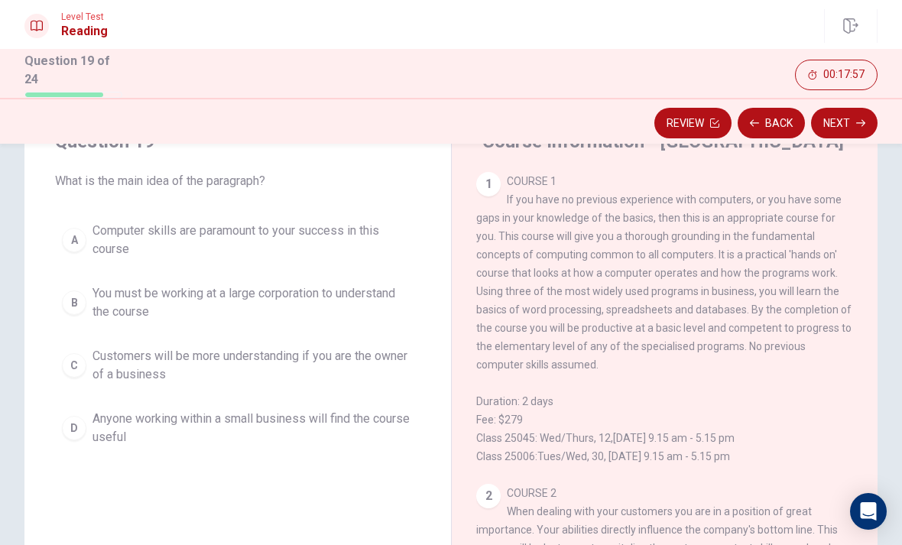
scroll to position [72, 0]
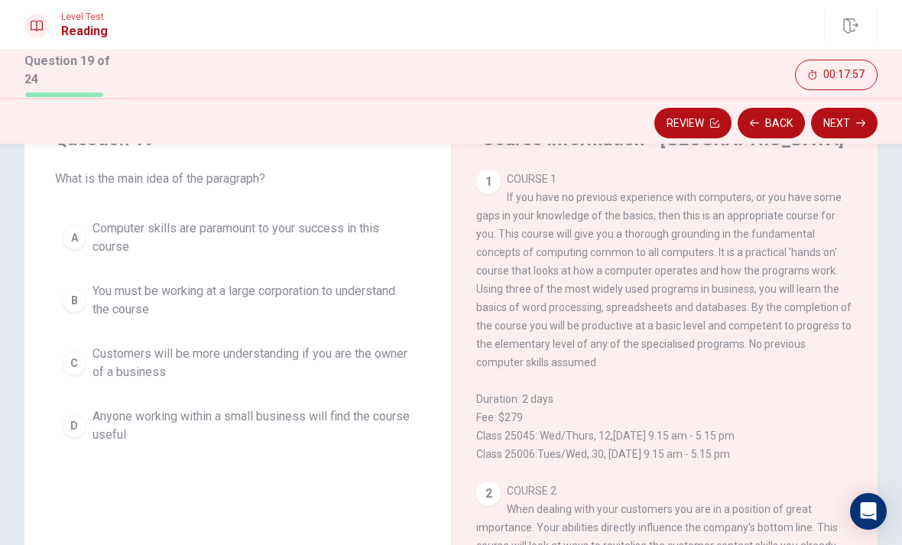
click at [134, 289] on span "You must be working at a large corporation to understand the course" at bounding box center [253, 300] width 321 height 37
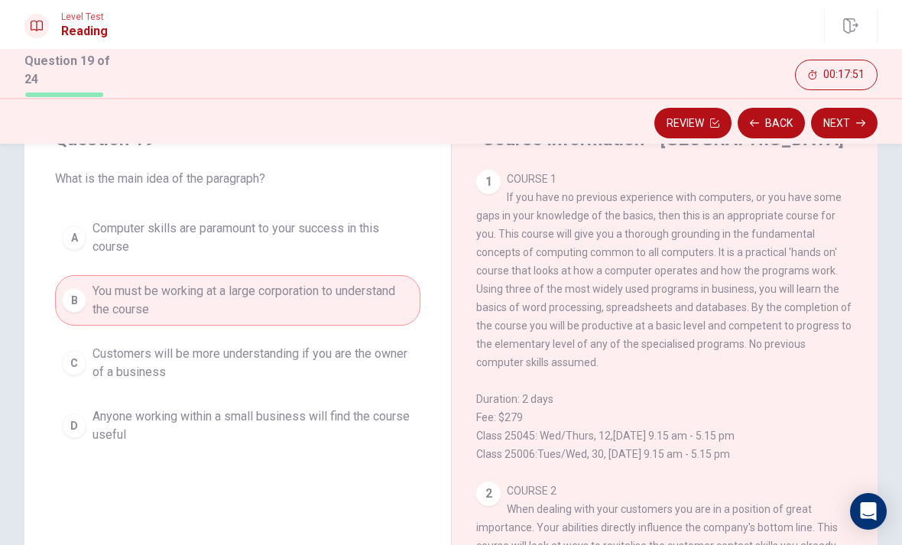
click at [852, 133] on button "Next" at bounding box center [844, 123] width 67 height 31
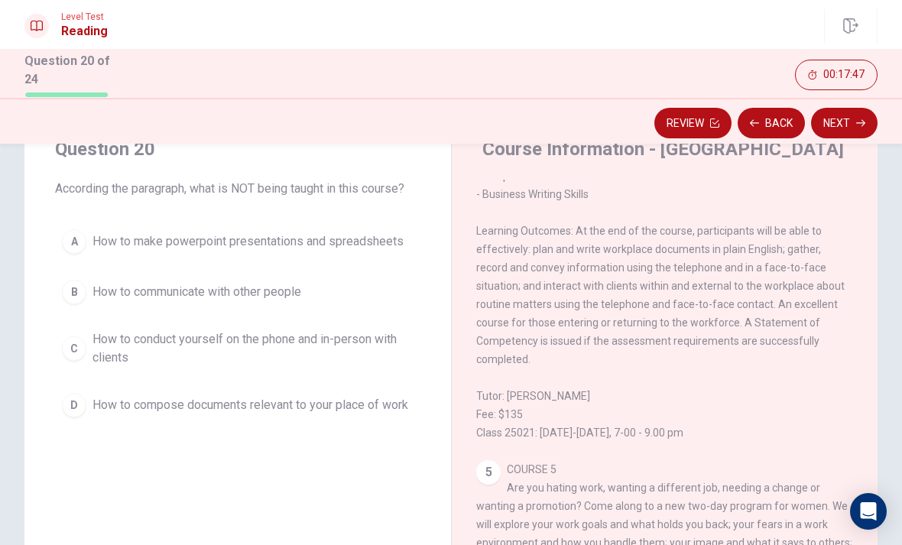
scroll to position [63, 0]
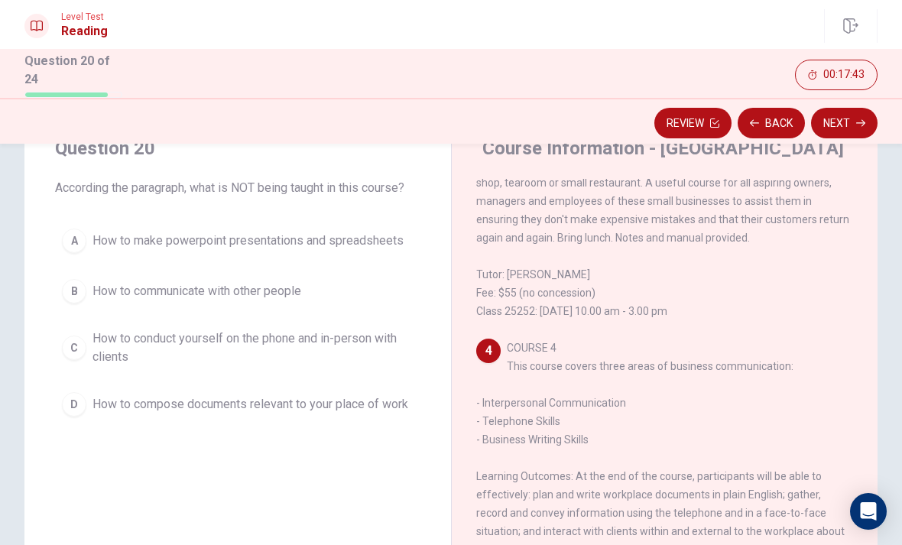
click at [769, 127] on button "Back" at bounding box center [771, 123] width 67 height 31
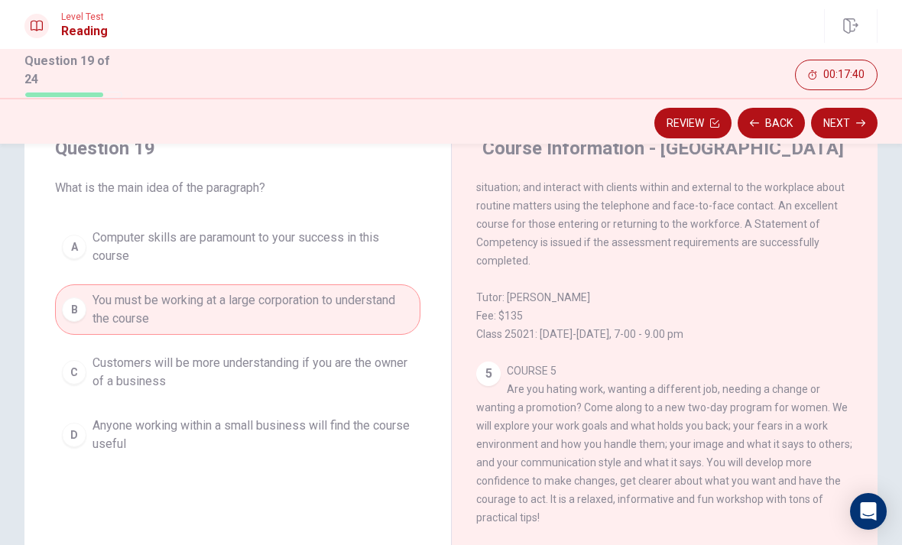
click at [840, 133] on button "Next" at bounding box center [844, 123] width 67 height 31
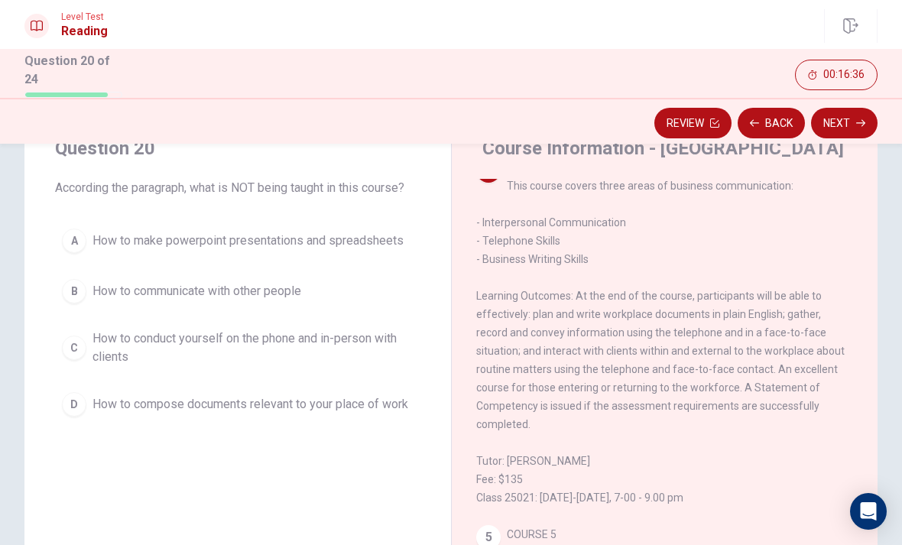
scroll to position [773, 0]
click at [76, 238] on div "A" at bounding box center [74, 241] width 24 height 24
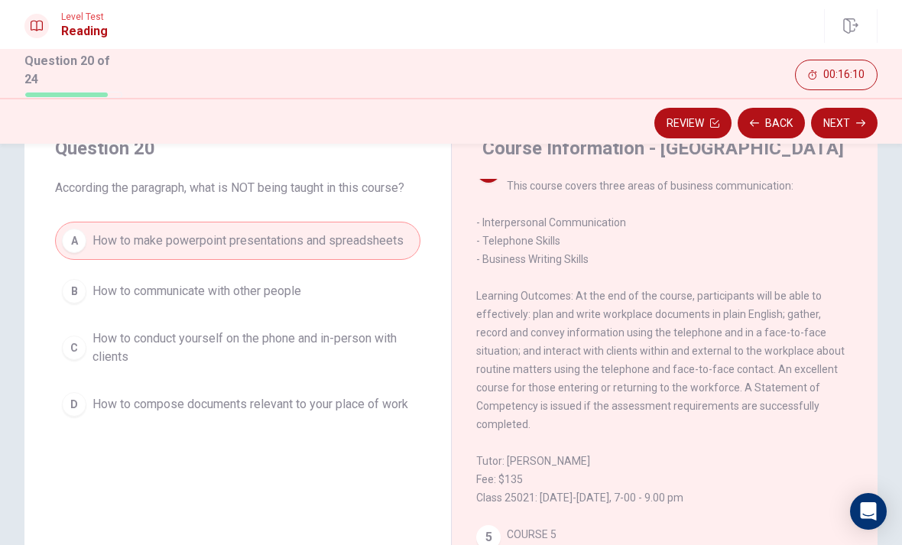
click at [846, 122] on button "Next" at bounding box center [844, 123] width 67 height 31
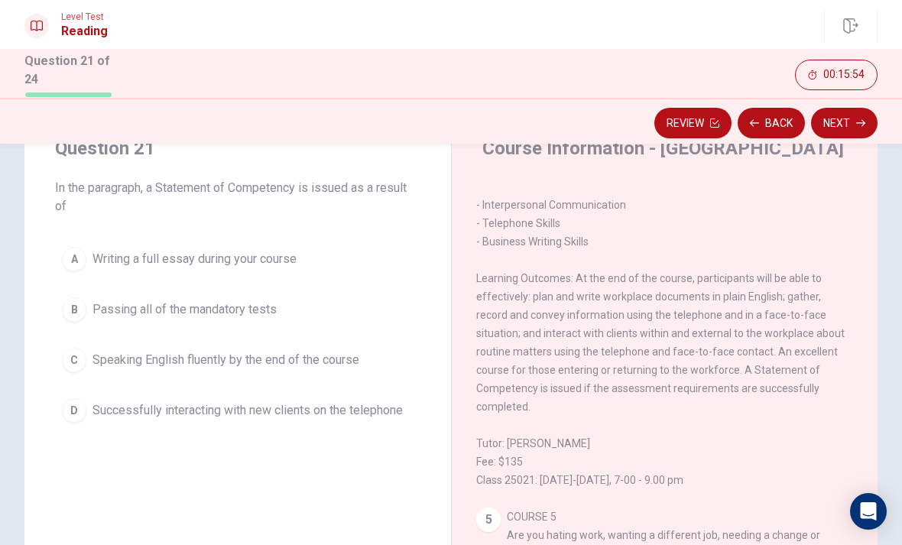
scroll to position [791, 0]
click at [84, 298] on button "B Passing all of the mandatory tests" at bounding box center [238, 310] width 366 height 38
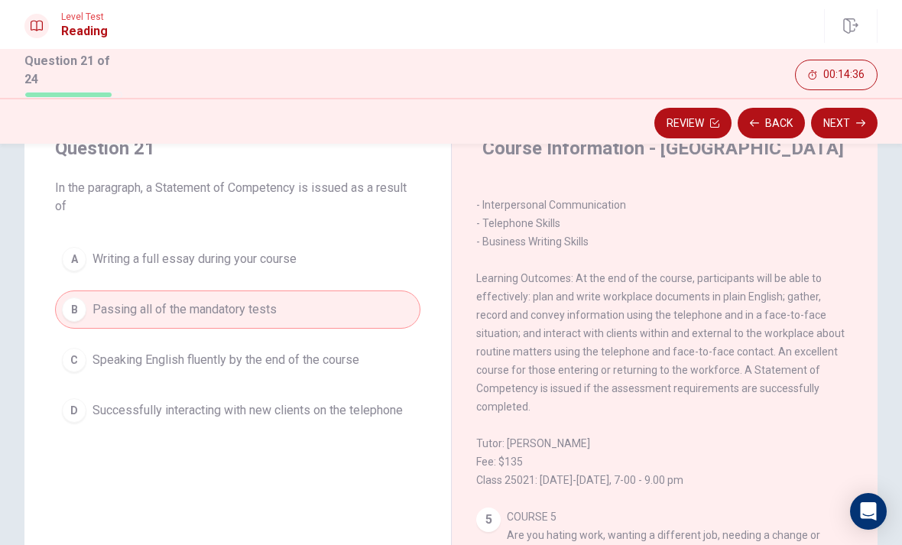
click at [850, 121] on button "Next" at bounding box center [844, 123] width 67 height 31
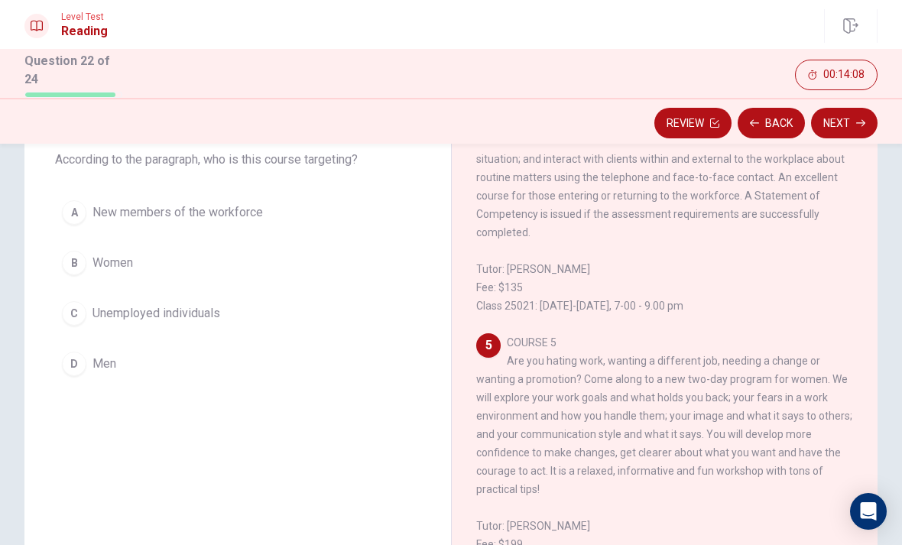
scroll to position [88, 0]
click at [364, 258] on button "B Women" at bounding box center [238, 266] width 366 height 38
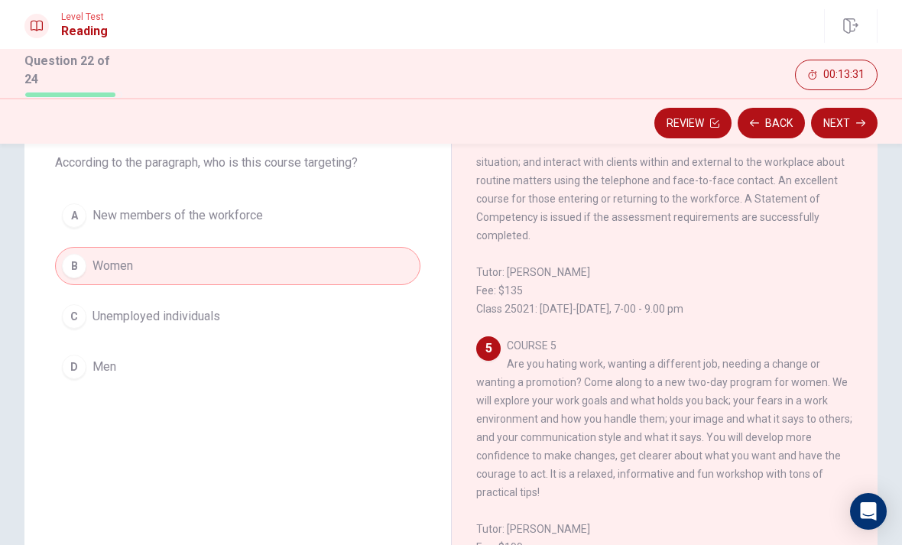
click at [851, 132] on button "Next" at bounding box center [844, 123] width 67 height 31
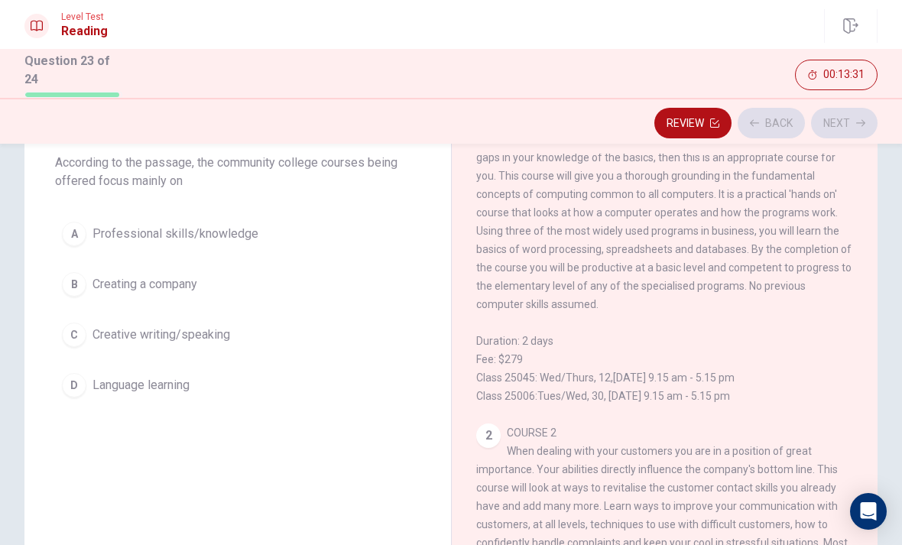
scroll to position [0, 0]
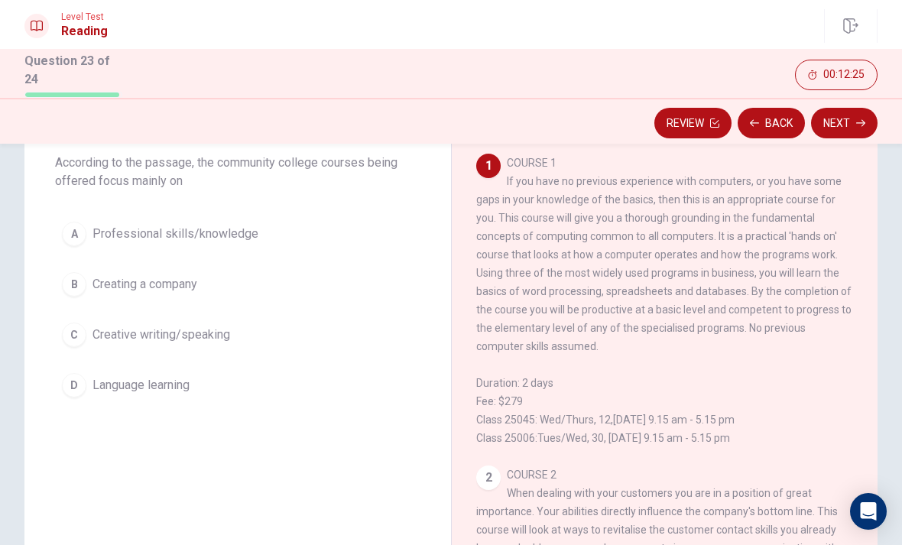
click at [80, 293] on button "B Creating a company" at bounding box center [238, 284] width 366 height 38
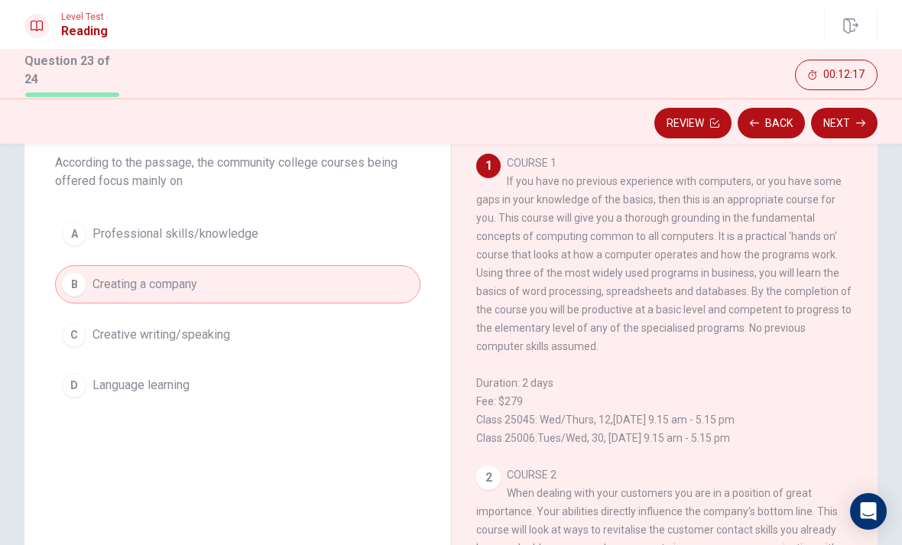
click at [848, 128] on button "Next" at bounding box center [844, 123] width 67 height 31
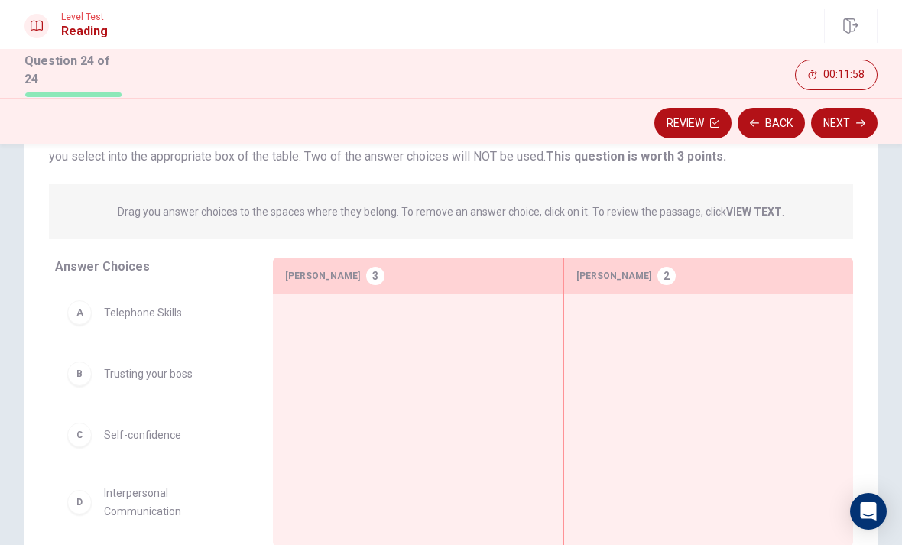
scroll to position [125, 0]
click at [759, 216] on p "Drag you answer choices to the spaces where they belong. To remove an answer ch…" at bounding box center [451, 211] width 667 height 18
click at [769, 207] on strong "VIEW TEXT" at bounding box center [754, 211] width 56 height 12
click at [771, 205] on strong "VIEW TEXT" at bounding box center [754, 211] width 56 height 12
click at [763, 210] on strong "VIEW TEXT" at bounding box center [754, 211] width 56 height 12
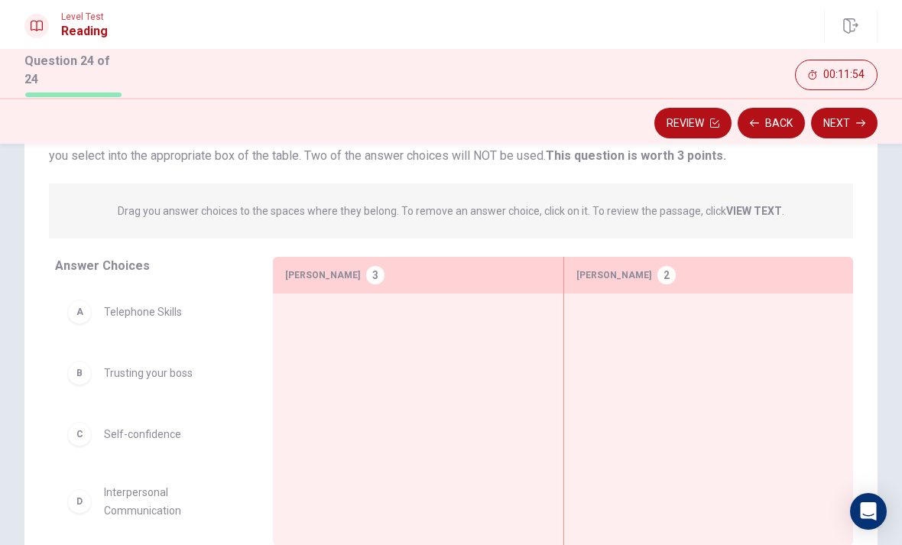
click at [764, 205] on strong "VIEW TEXT" at bounding box center [754, 211] width 56 height 12
click at [783, 122] on button "Back" at bounding box center [771, 123] width 67 height 31
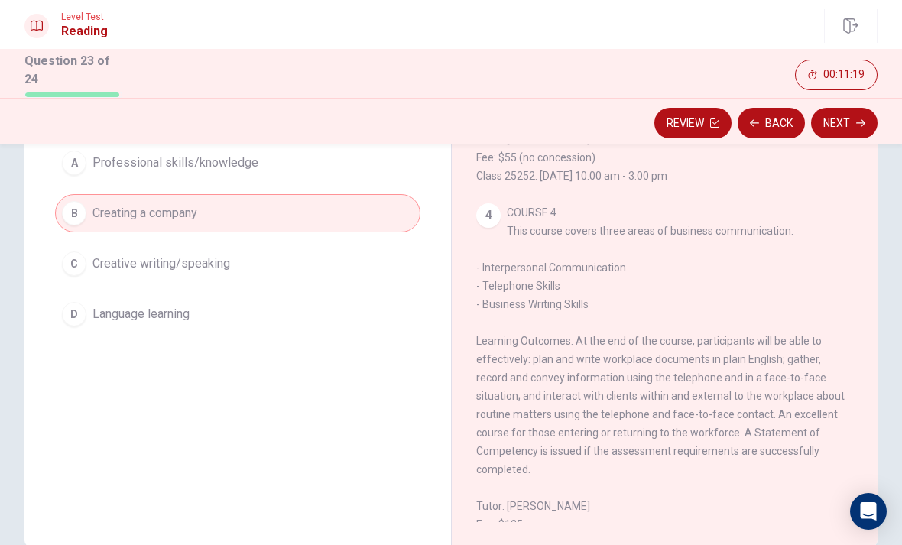
scroll to position [632, 0]
click at [849, 128] on button "Next" at bounding box center [844, 123] width 67 height 31
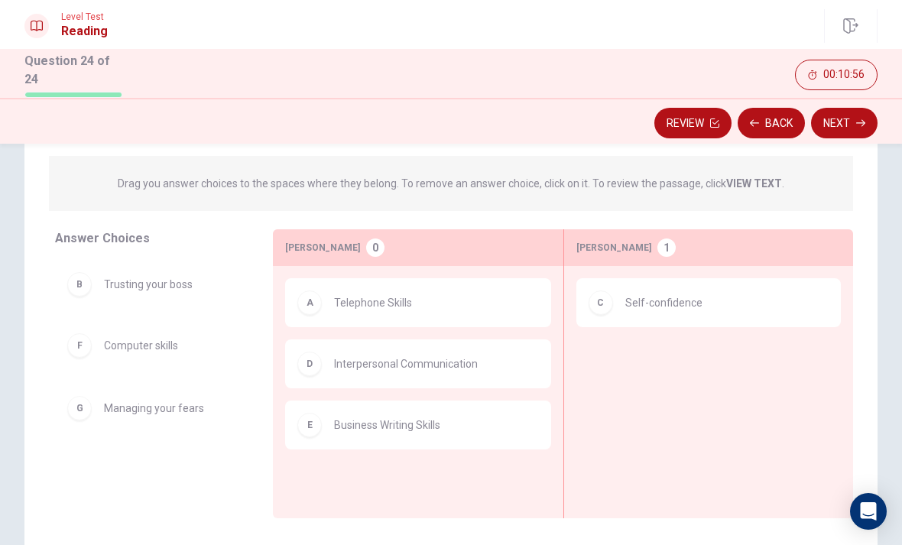
scroll to position [154, 0]
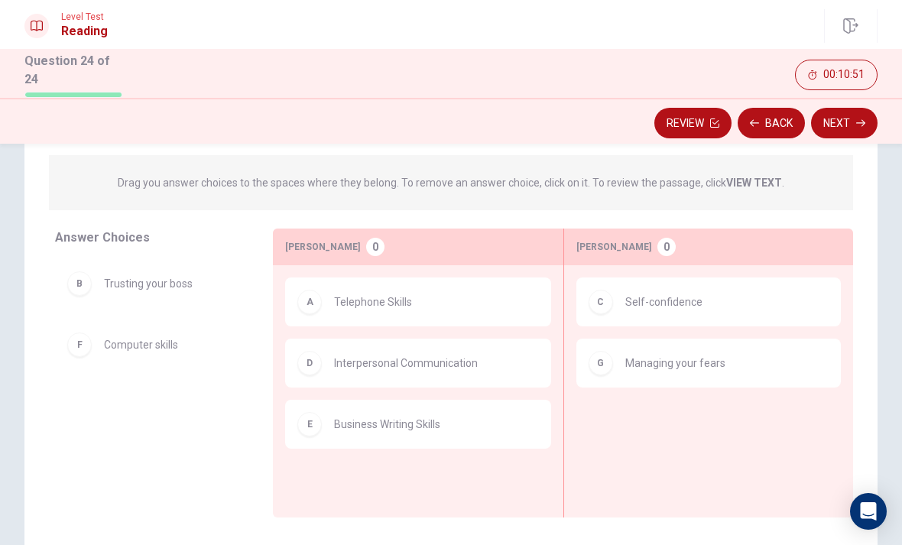
click at [850, 128] on button "Next" at bounding box center [844, 123] width 67 height 31
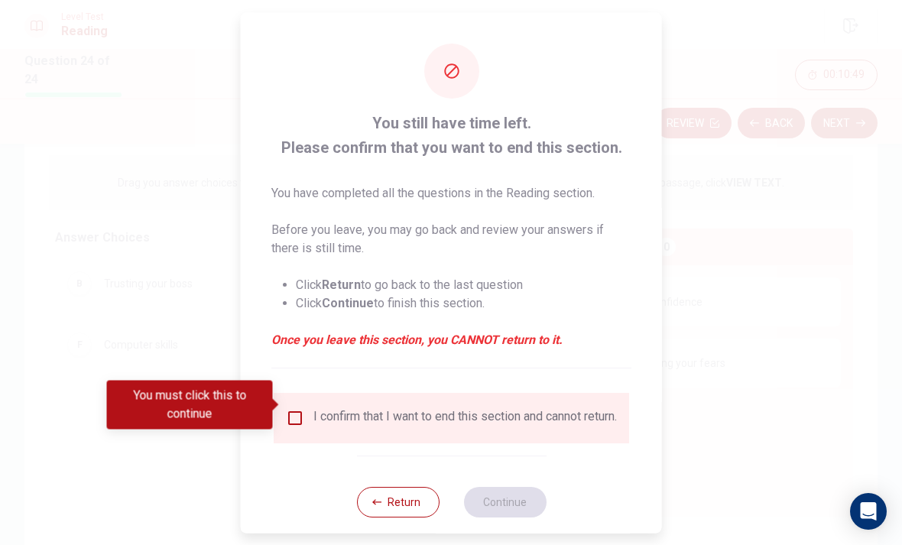
click at [292, 412] on input "You must click this to continue" at bounding box center [295, 417] width 18 height 18
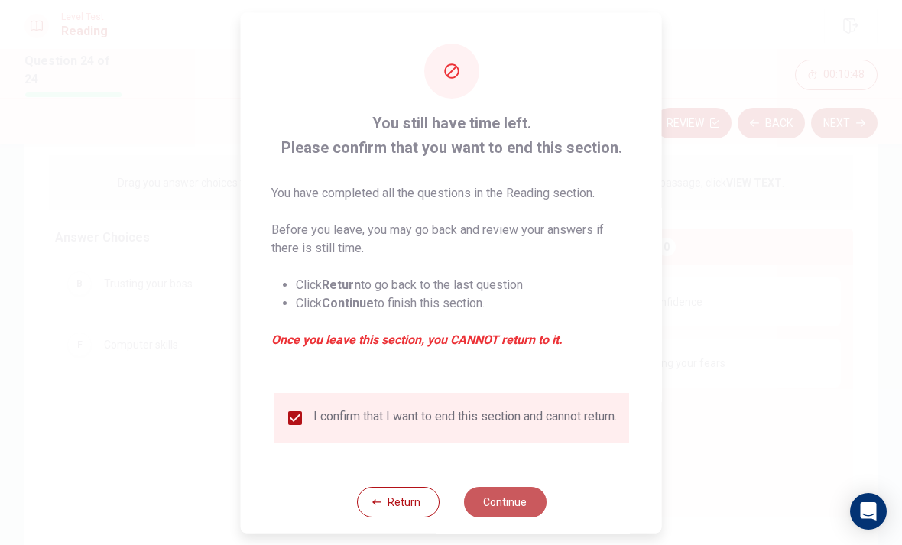
click at [514, 495] on button "Continue" at bounding box center [504, 501] width 83 height 31
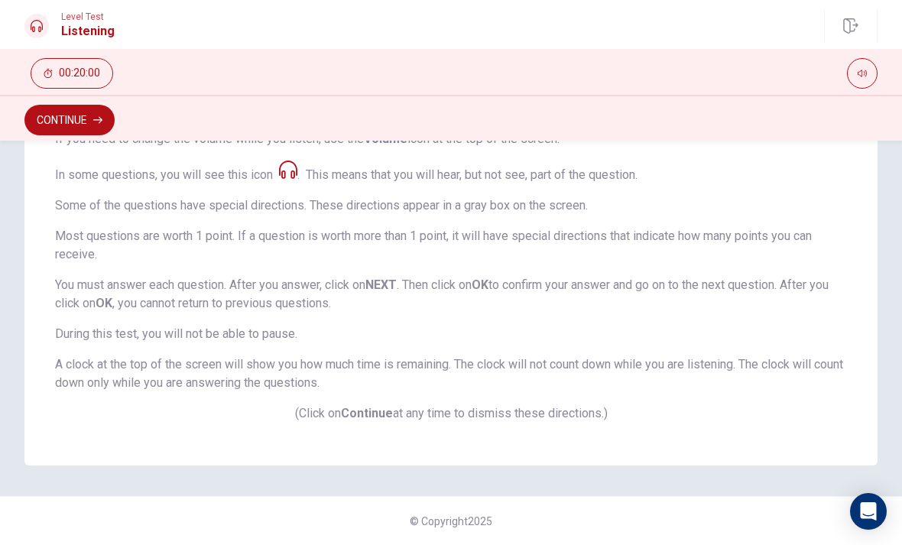
scroll to position [280, 0]
click at [70, 133] on button "Continue" at bounding box center [69, 120] width 90 height 31
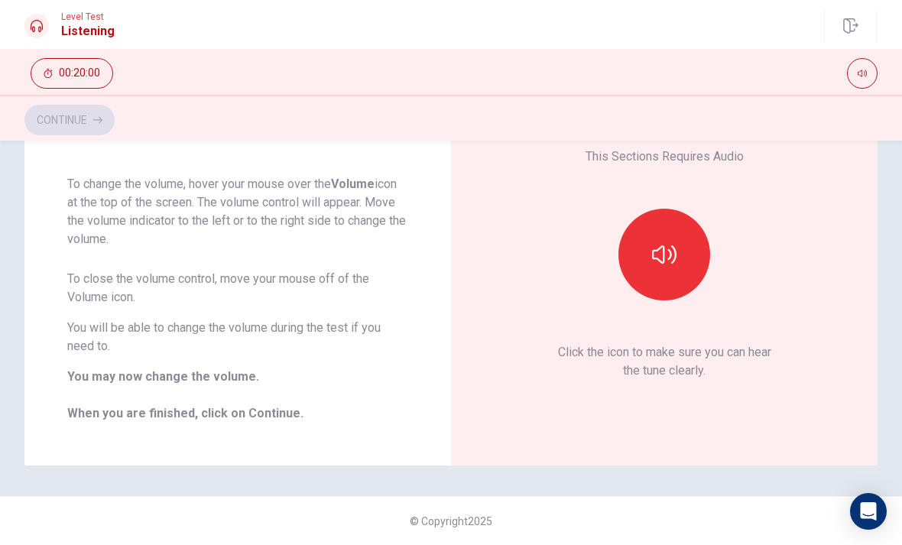
click at [696, 239] on button "button" at bounding box center [665, 255] width 92 height 92
click at [63, 132] on button "Continue" at bounding box center [69, 120] width 90 height 31
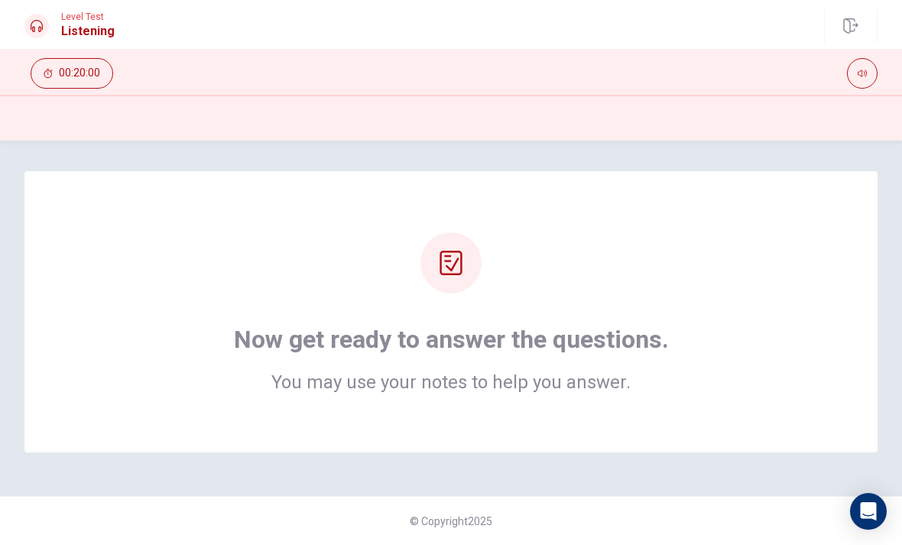
click at [457, 277] on div at bounding box center [451, 262] width 61 height 61
click at [271, 372] on div "Now get ready to answer the questions. You may use your notes to help you answe…" at bounding box center [451, 357] width 435 height 67
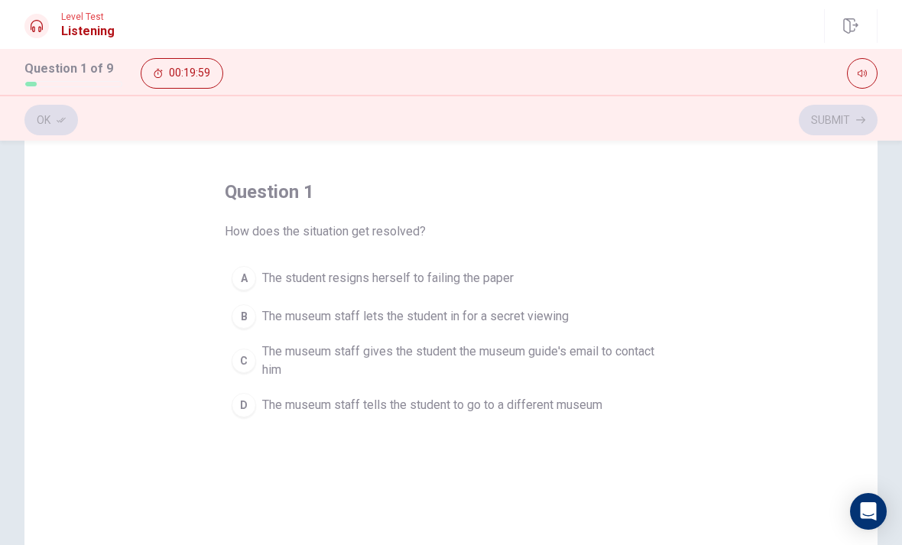
scroll to position [61, 0]
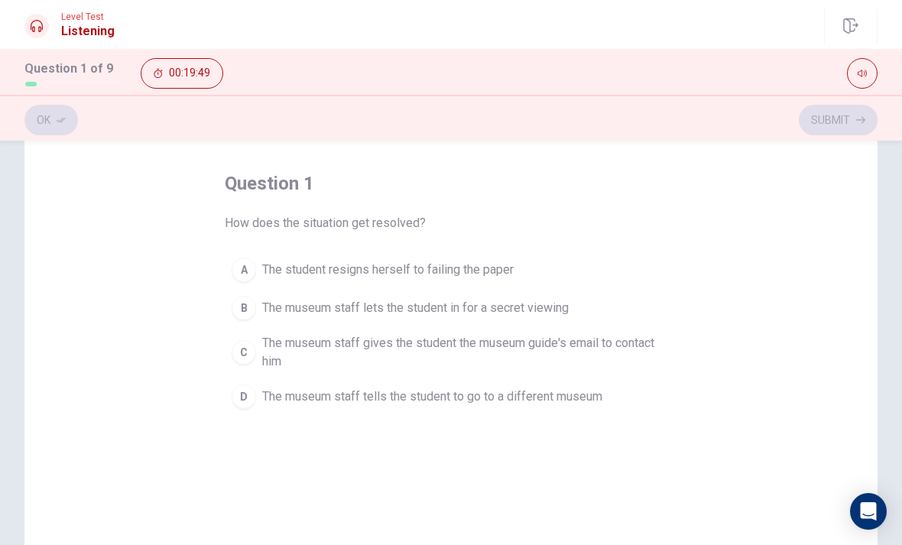
click at [595, 362] on span "The museum staff gives the student the museum guide's email to contact him" at bounding box center [466, 352] width 408 height 37
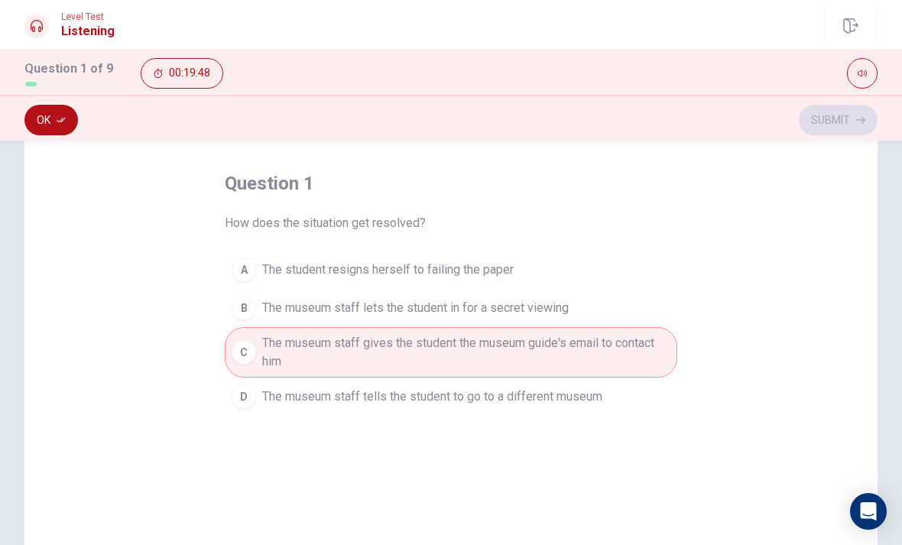
click at [62, 118] on icon "button" at bounding box center [61, 119] width 9 height 9
click at [857, 108] on button "Submit" at bounding box center [838, 120] width 79 height 31
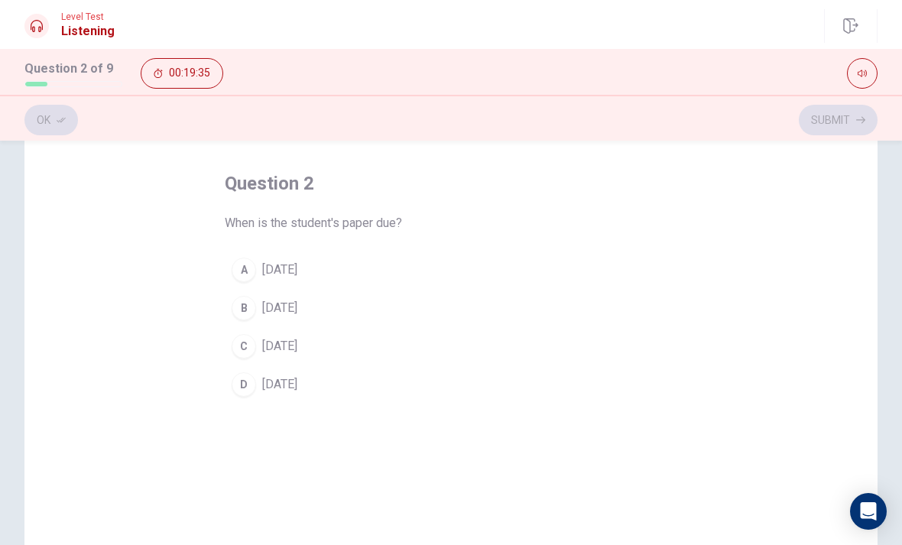
click at [252, 394] on button "D [DATE]" at bounding box center [451, 385] width 453 height 38
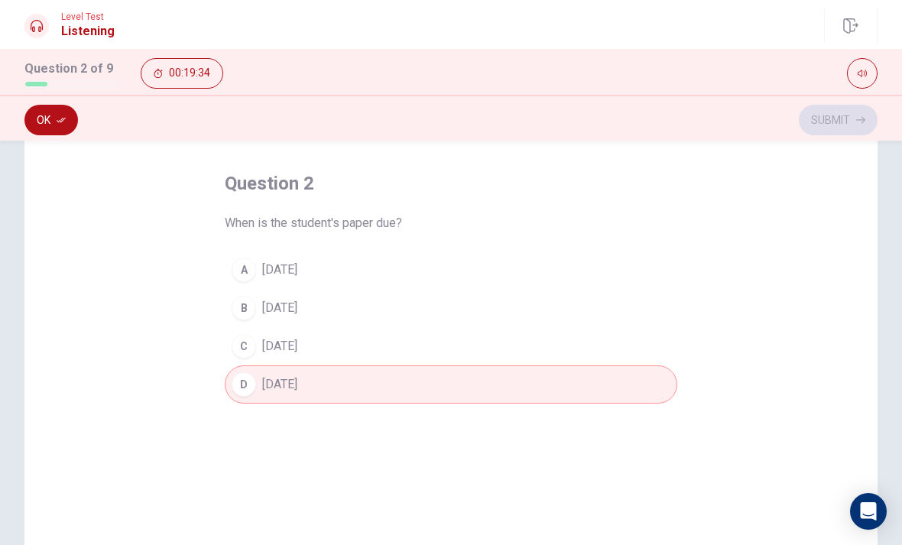
click at [63, 128] on button "Ok" at bounding box center [51, 120] width 54 height 31
click at [828, 134] on button "Submit" at bounding box center [838, 120] width 79 height 31
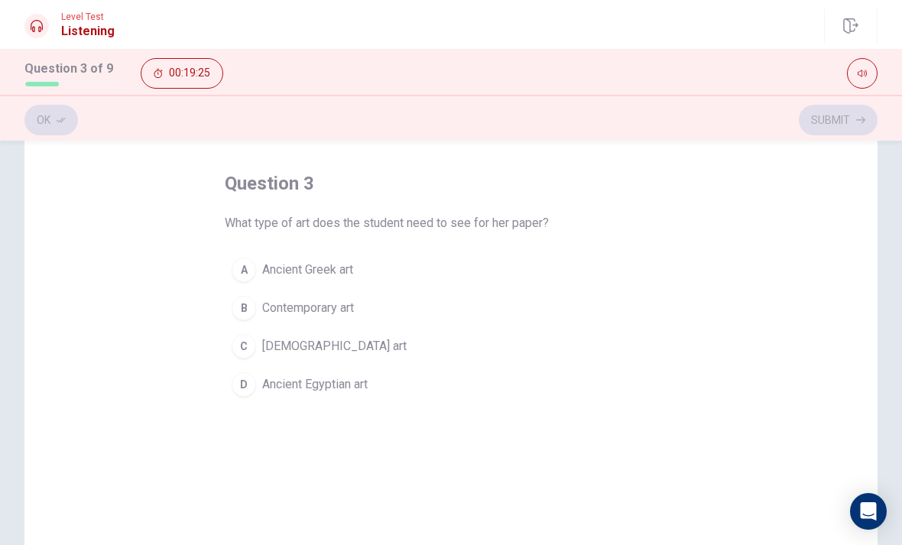
click at [231, 372] on button "D Ancient Egyptian art" at bounding box center [451, 385] width 453 height 38
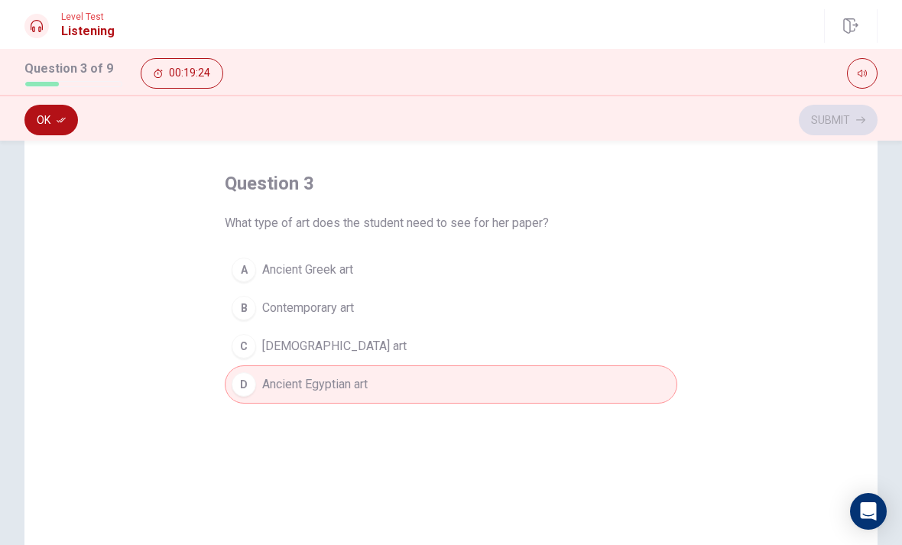
click at [236, 326] on button "B Contemporary art" at bounding box center [451, 308] width 453 height 38
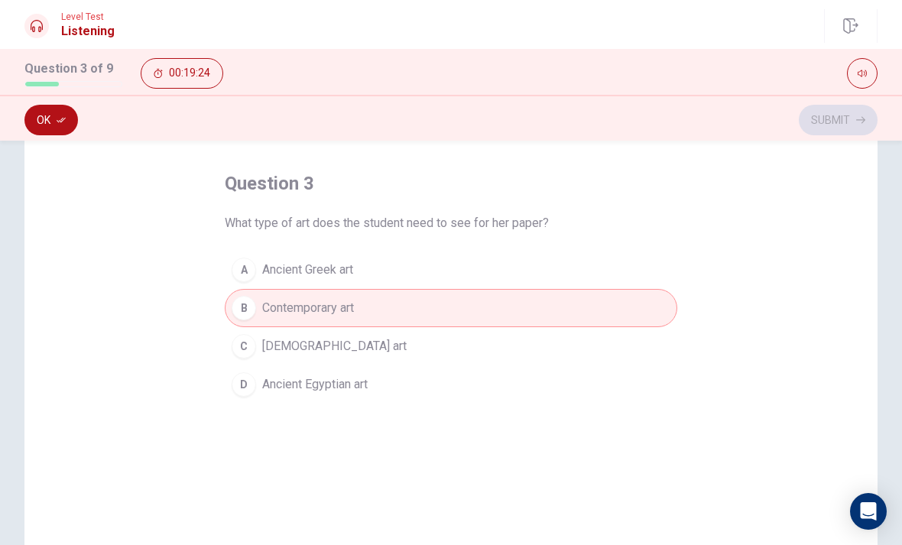
click at [238, 338] on div "C" at bounding box center [244, 346] width 24 height 24
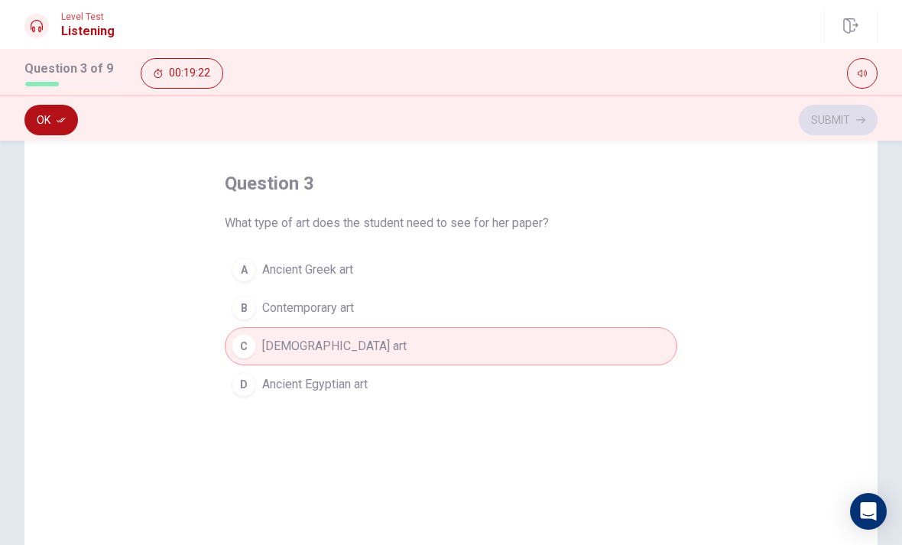
click at [54, 123] on button "Ok" at bounding box center [51, 120] width 54 height 31
click at [824, 128] on button "Submit" at bounding box center [838, 120] width 79 height 31
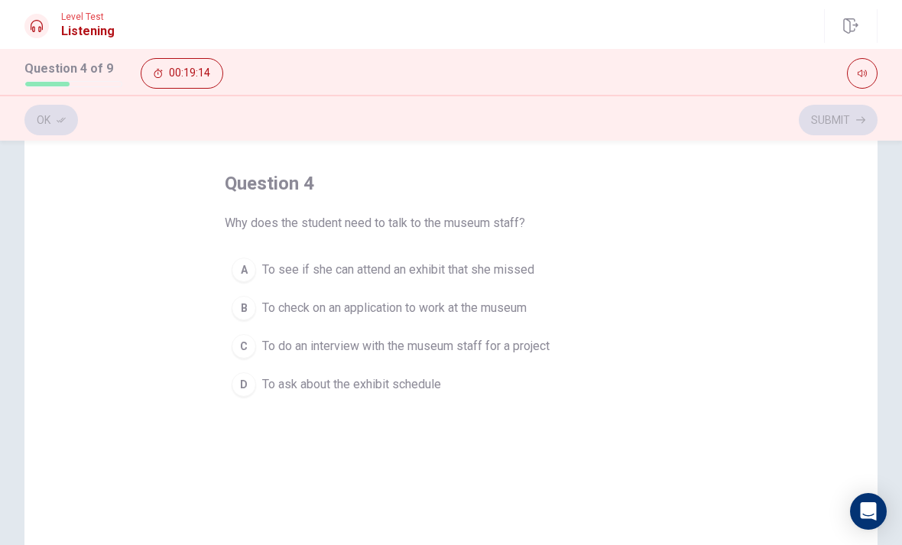
click at [517, 337] on span "To do an interview with the museum staff for a project" at bounding box center [406, 346] width 288 height 18
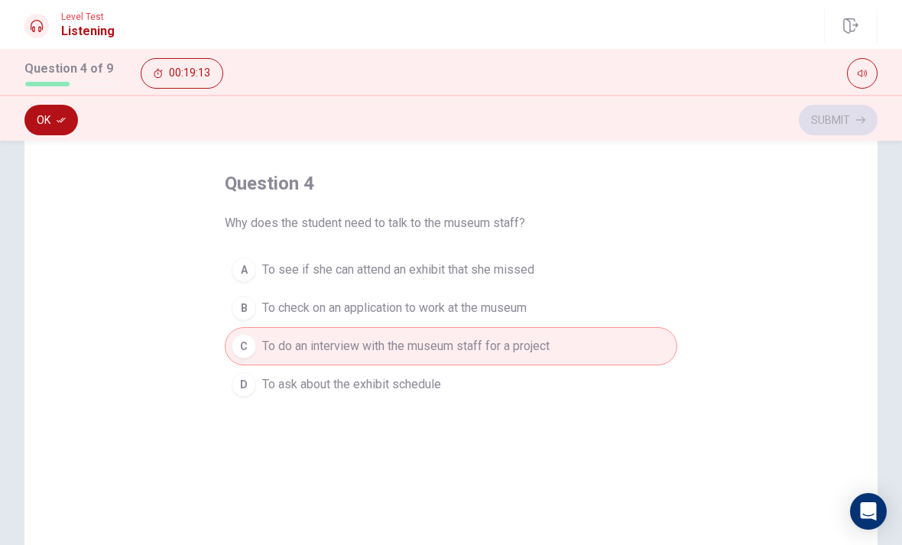
click at [53, 132] on button "Ok" at bounding box center [51, 120] width 54 height 31
click at [832, 123] on button "Submit" at bounding box center [838, 120] width 79 height 31
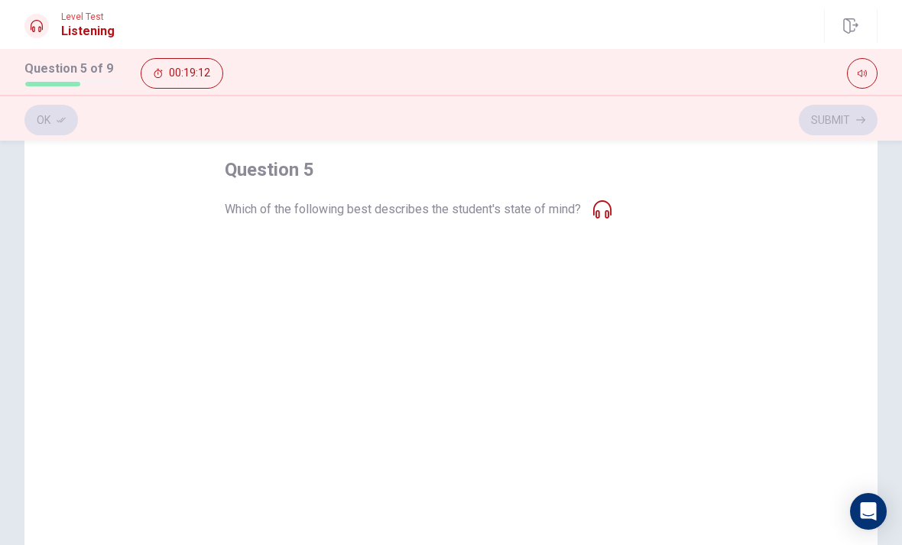
scroll to position [76, 0]
click at [419, 386] on button "D Panicked" at bounding box center [451, 370] width 453 height 38
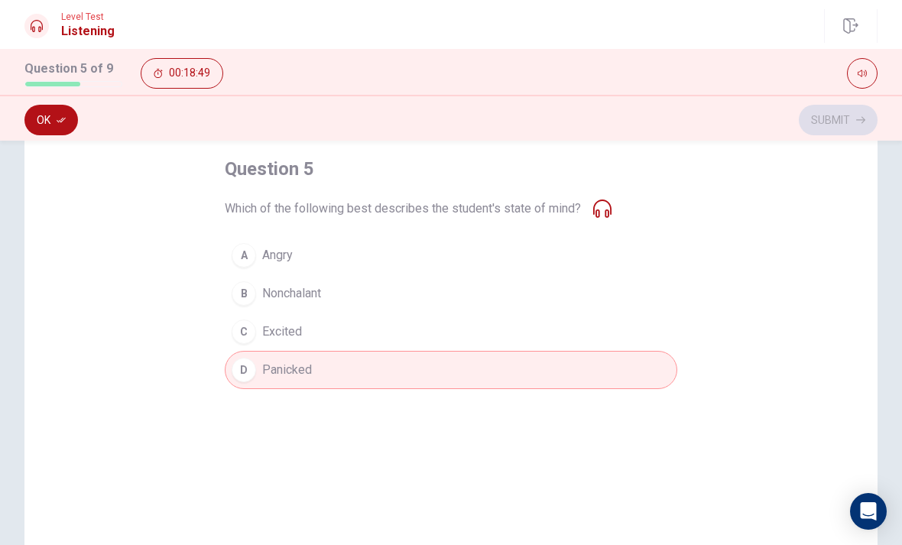
click at [52, 123] on button "Ok" at bounding box center [51, 120] width 54 height 31
click at [840, 123] on button "Submit" at bounding box center [838, 120] width 79 height 31
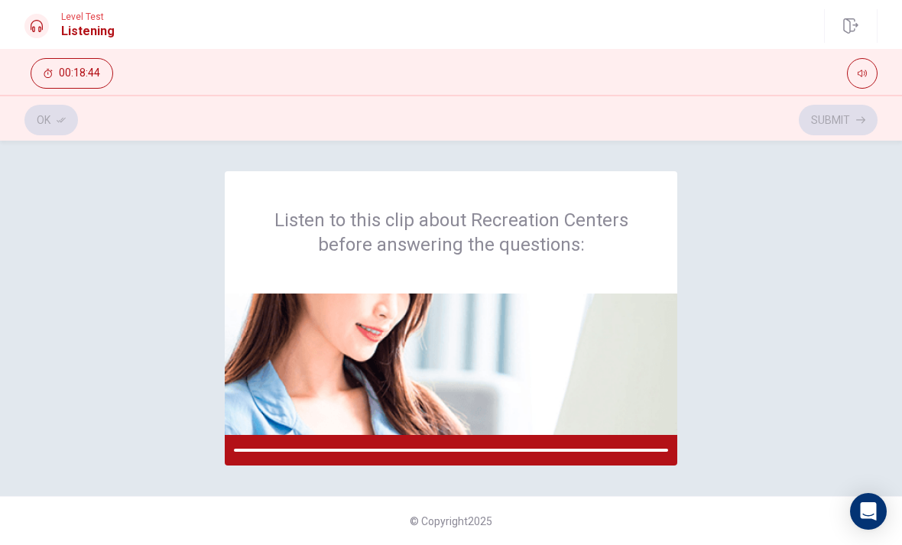
scroll to position [0, 0]
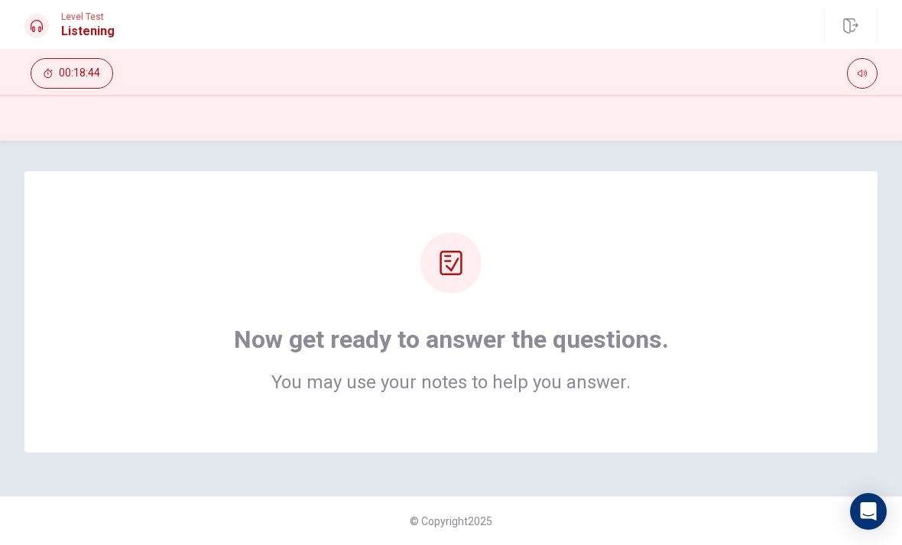
click at [765, 333] on div "Now get ready to answer the questions. You may use your notes to help you answe…" at bounding box center [451, 311] width 731 height 159
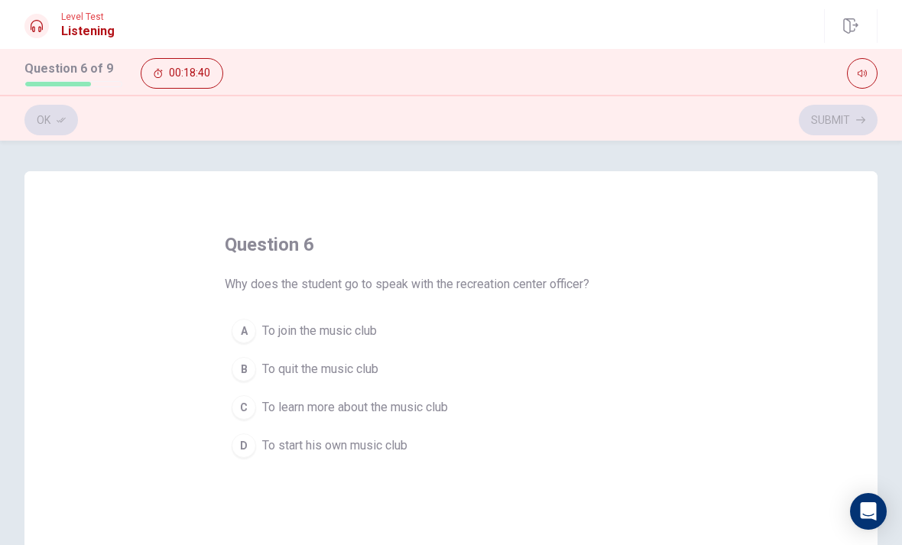
click at [242, 326] on div "A" at bounding box center [244, 331] width 24 height 24
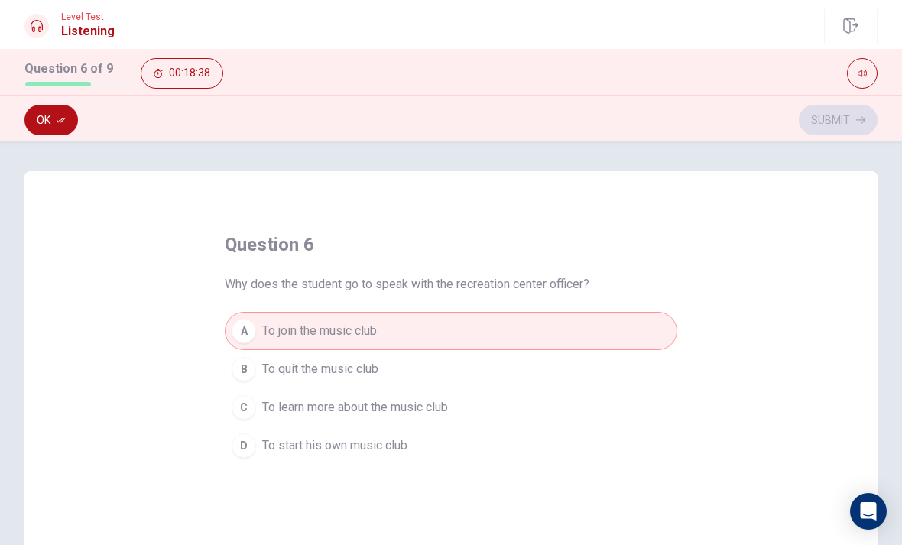
click at [70, 116] on button "Ok" at bounding box center [51, 120] width 54 height 31
click at [869, 130] on button "Submit" at bounding box center [838, 120] width 79 height 31
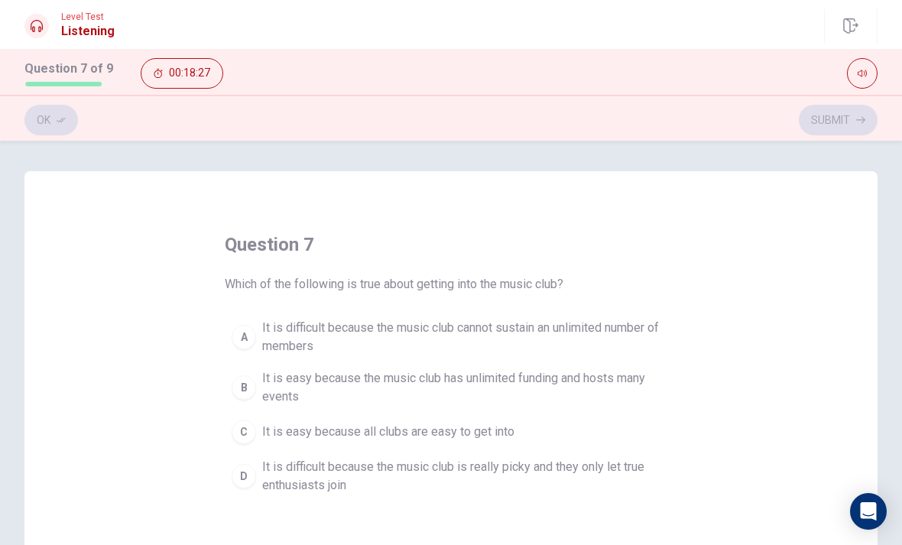
click at [501, 331] on span "It is difficult because the music club cannot sustain an unlimited number of me…" at bounding box center [466, 337] width 408 height 37
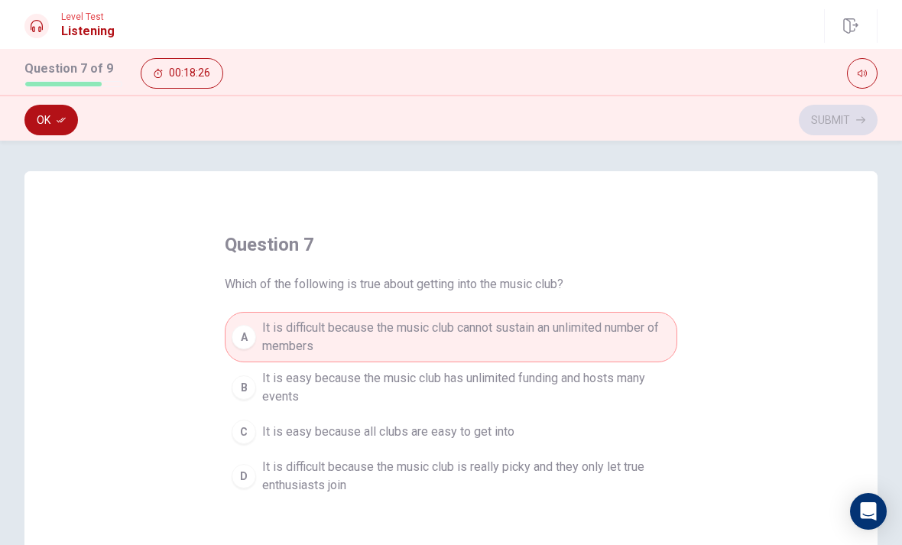
click at [56, 112] on button "Ok" at bounding box center [51, 120] width 54 height 31
click at [840, 107] on button "Submit" at bounding box center [838, 120] width 79 height 31
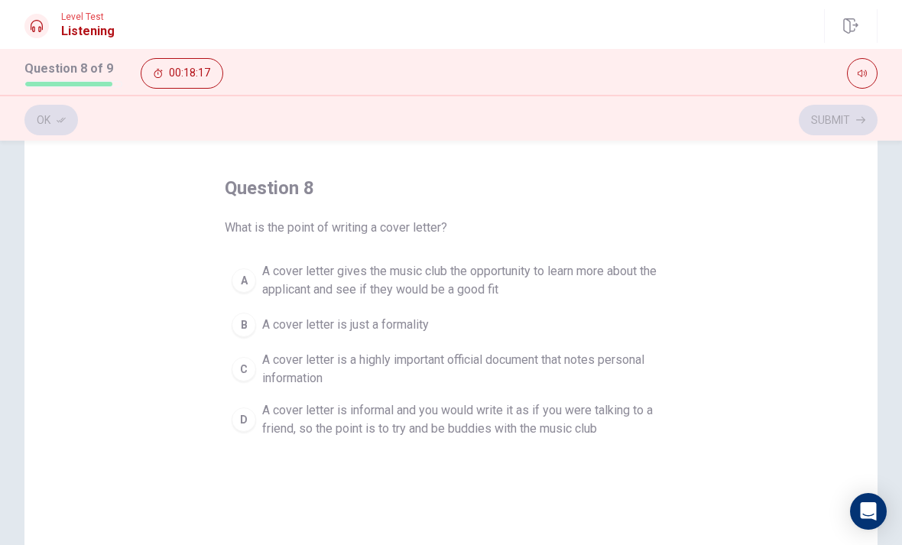
scroll to position [57, 0]
click at [256, 297] on button "A A cover letter gives the music club the opportunity to learn more about the a…" at bounding box center [451, 280] width 453 height 50
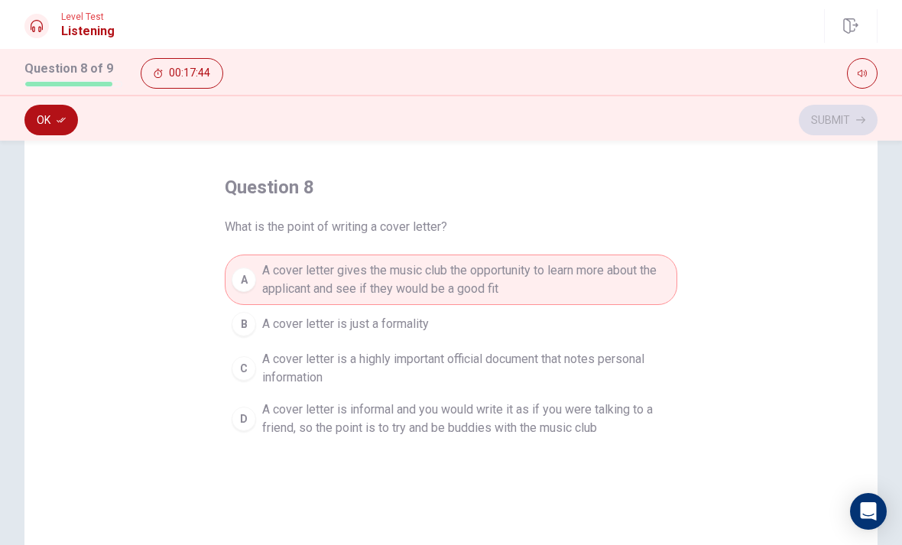
click at [50, 130] on button "Ok" at bounding box center [51, 120] width 54 height 31
click at [850, 124] on button "Submit" at bounding box center [838, 120] width 79 height 31
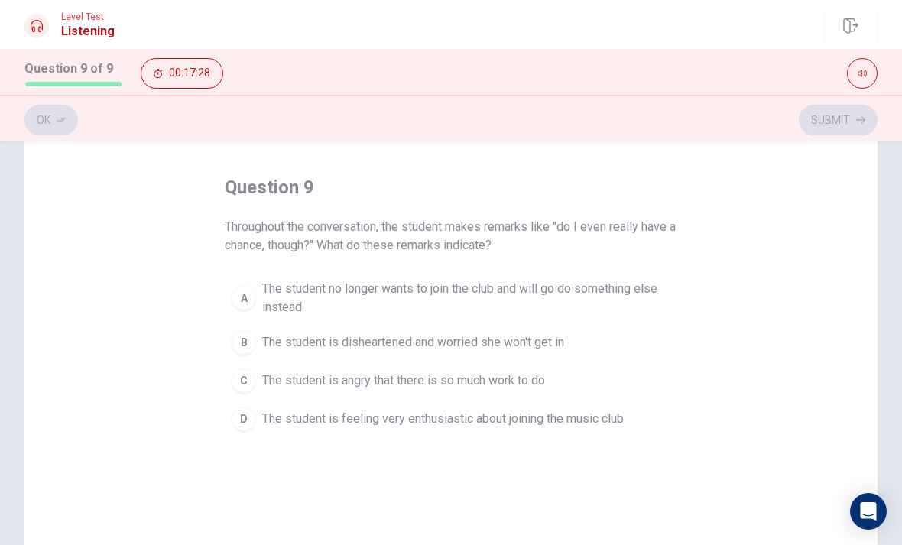
click at [275, 330] on button "B The student is disheartened and worried she won't get in" at bounding box center [451, 342] width 453 height 38
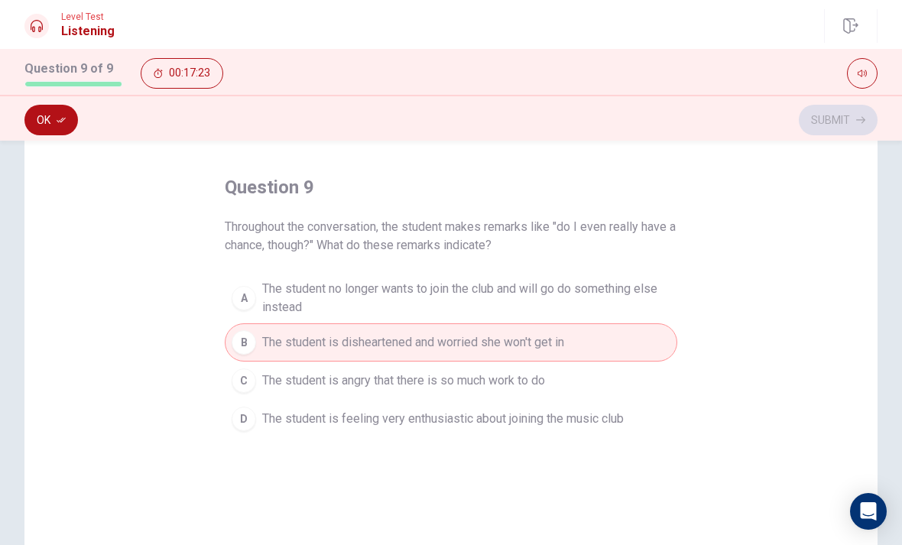
click at [38, 132] on button "Ok" at bounding box center [51, 120] width 54 height 31
click at [817, 128] on button "Submit" at bounding box center [838, 120] width 79 height 31
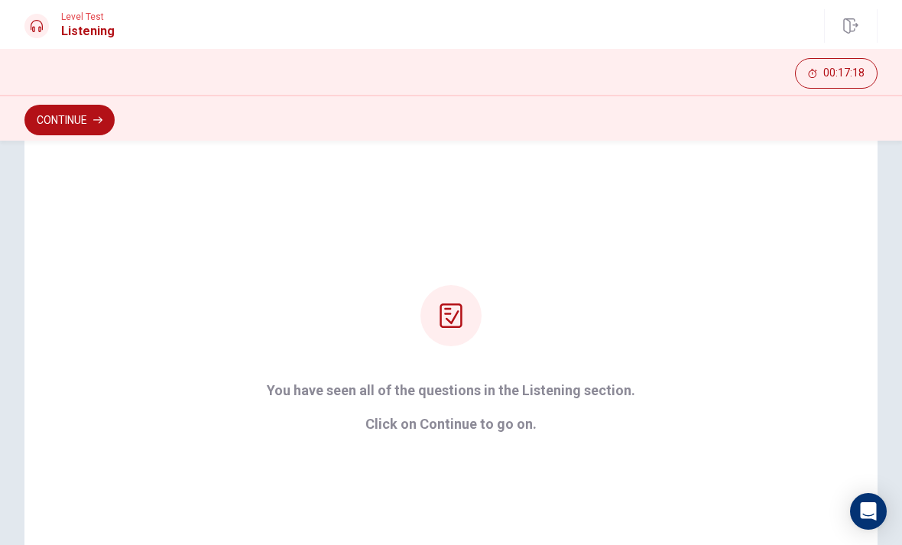
click at [236, 431] on div "You have seen all of the questions in the Listening section. Click on Continue …" at bounding box center [450, 358] width 853 height 489
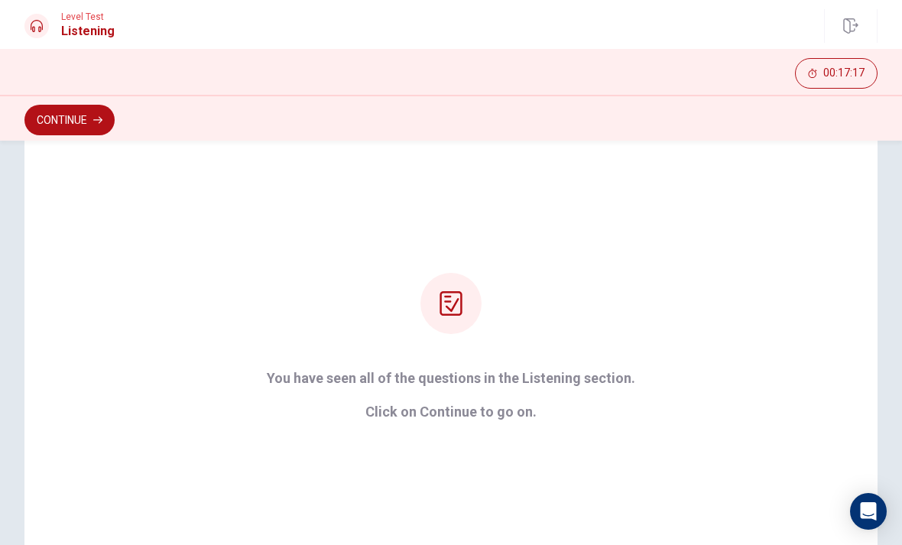
click at [44, 120] on button "Continue" at bounding box center [69, 120] width 90 height 31
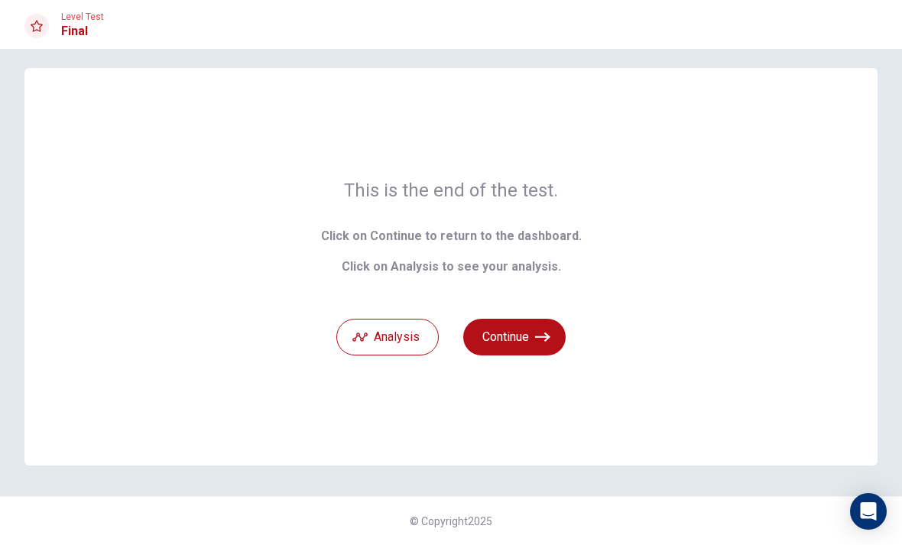
scroll to position [11, 0]
click at [509, 329] on button "Continue" at bounding box center [514, 337] width 102 height 37
